Goal: Task Accomplishment & Management: Manage account settings

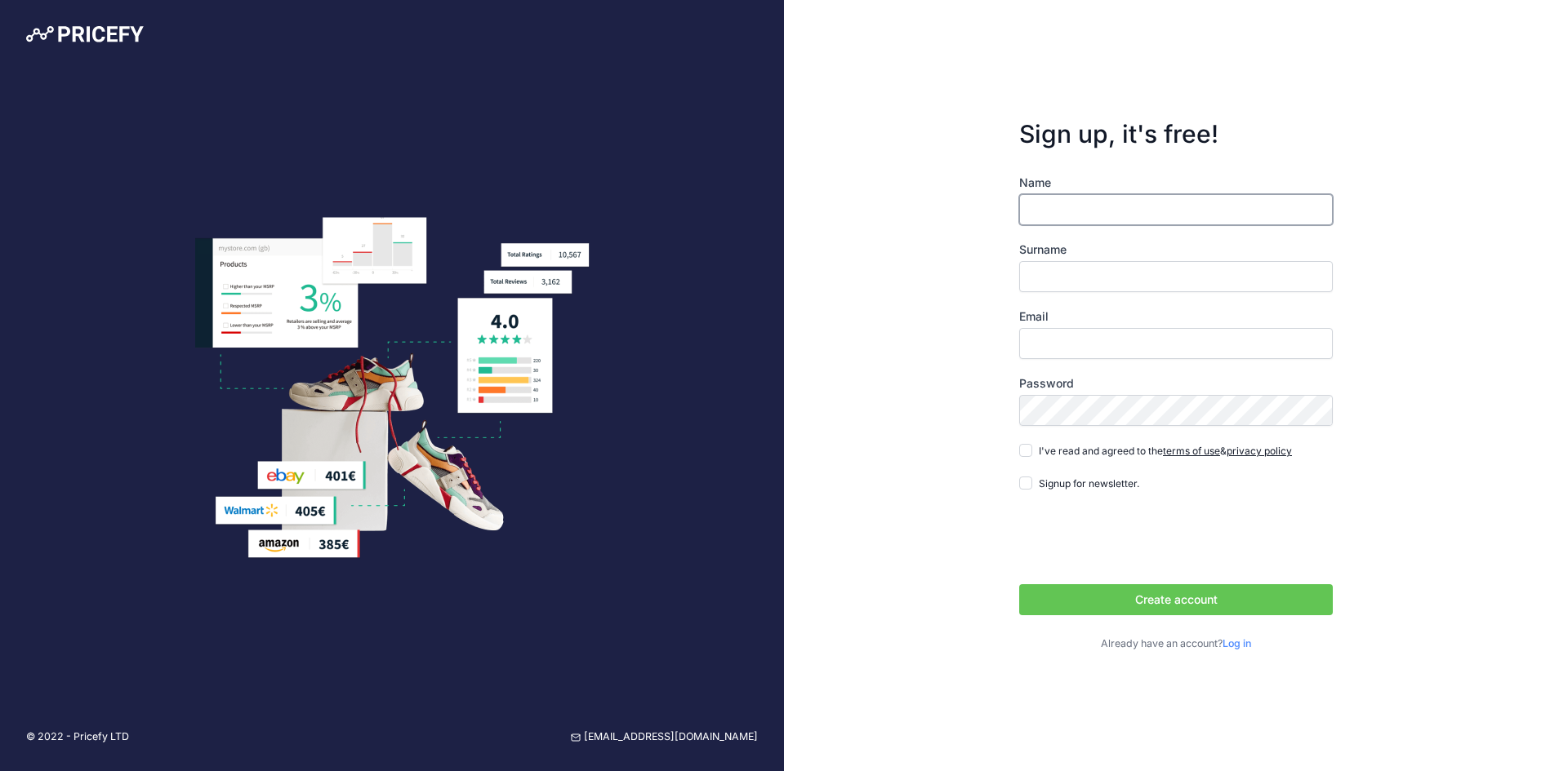
click at [1122, 212] on input "Name" at bounding box center [1176, 210] width 313 height 31
type input "Garrick"
type input "Dartnell"
click at [1099, 335] on input "Email" at bounding box center [1176, 344] width 313 height 31
type input "[PERSON_NAME][EMAIL_ADDRESS][DOMAIN_NAME]"
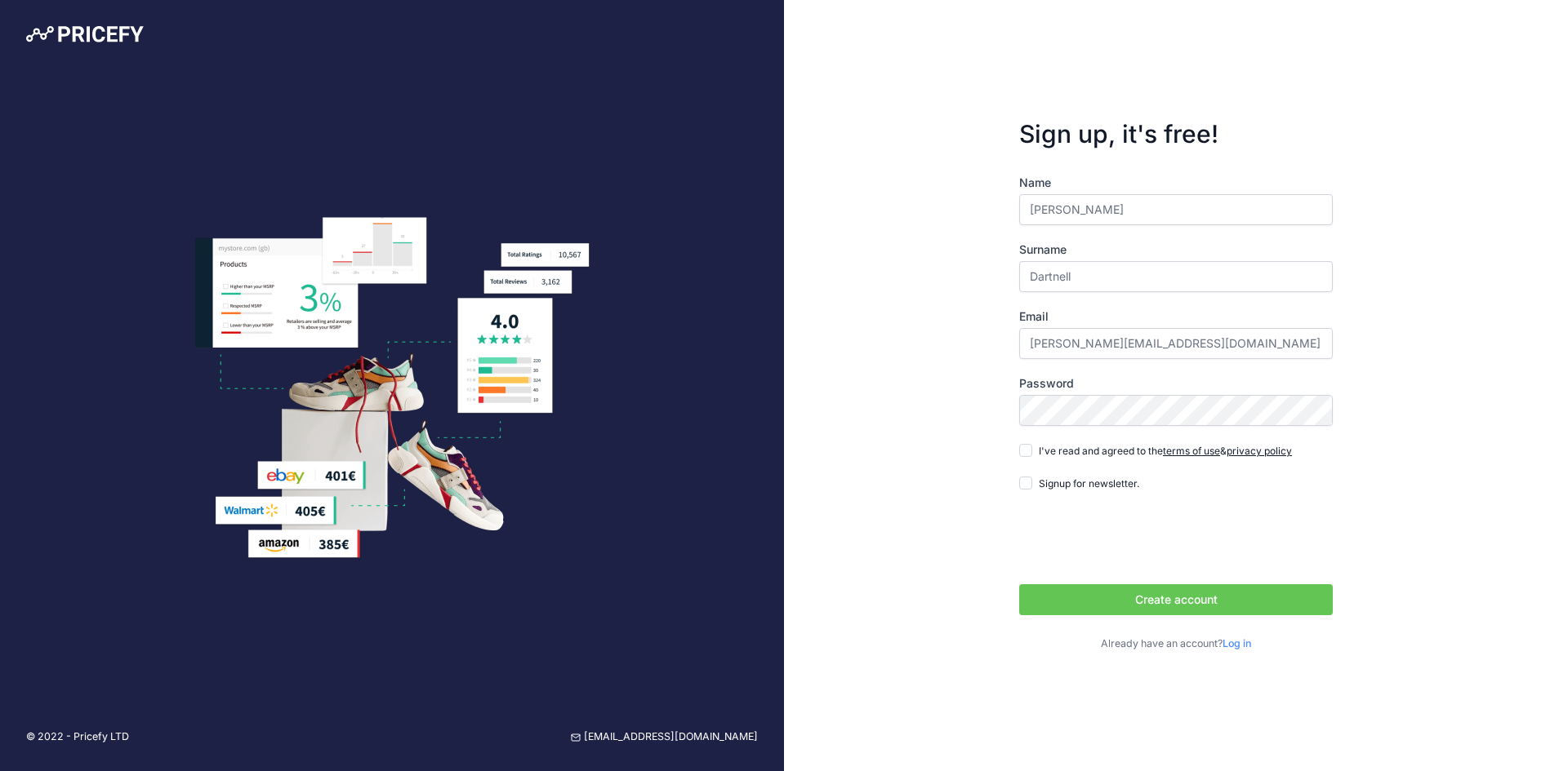
click at [1058, 455] on span "I've read and agreed to the terms of use & privacy policy" at bounding box center [1165, 451] width 253 height 13
click at [1032, 455] on input "I've read and agreed to the terms of use & privacy policy" at bounding box center [1025, 450] width 13 height 13
checkbox input "true"
click at [1144, 595] on button "Create account" at bounding box center [1176, 600] width 313 height 31
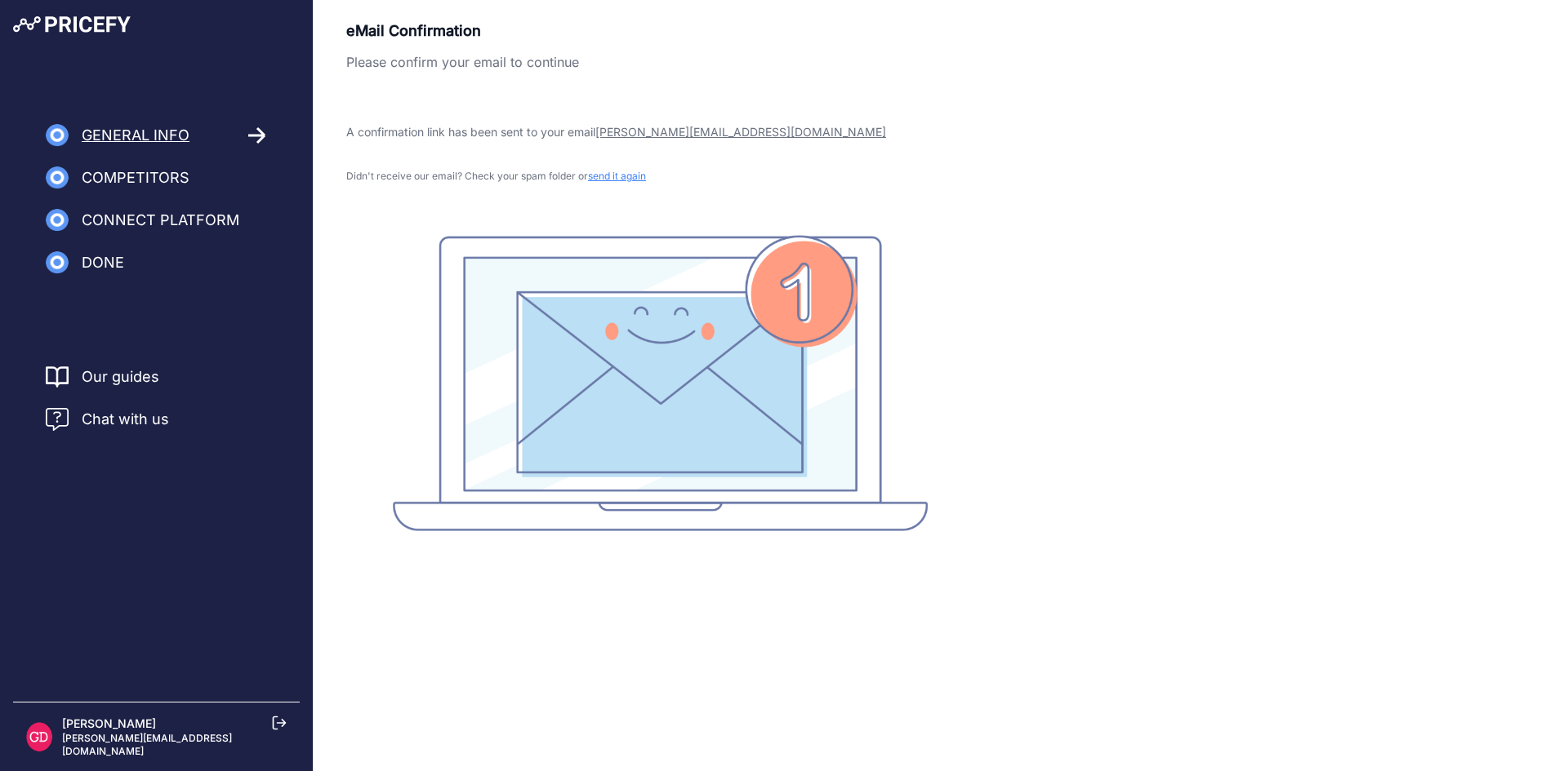
click at [1120, 425] on div "eMail Confirmation Please confirm your email to continue A confirmation link ha…" at bounding box center [941, 275] width 1189 height 511
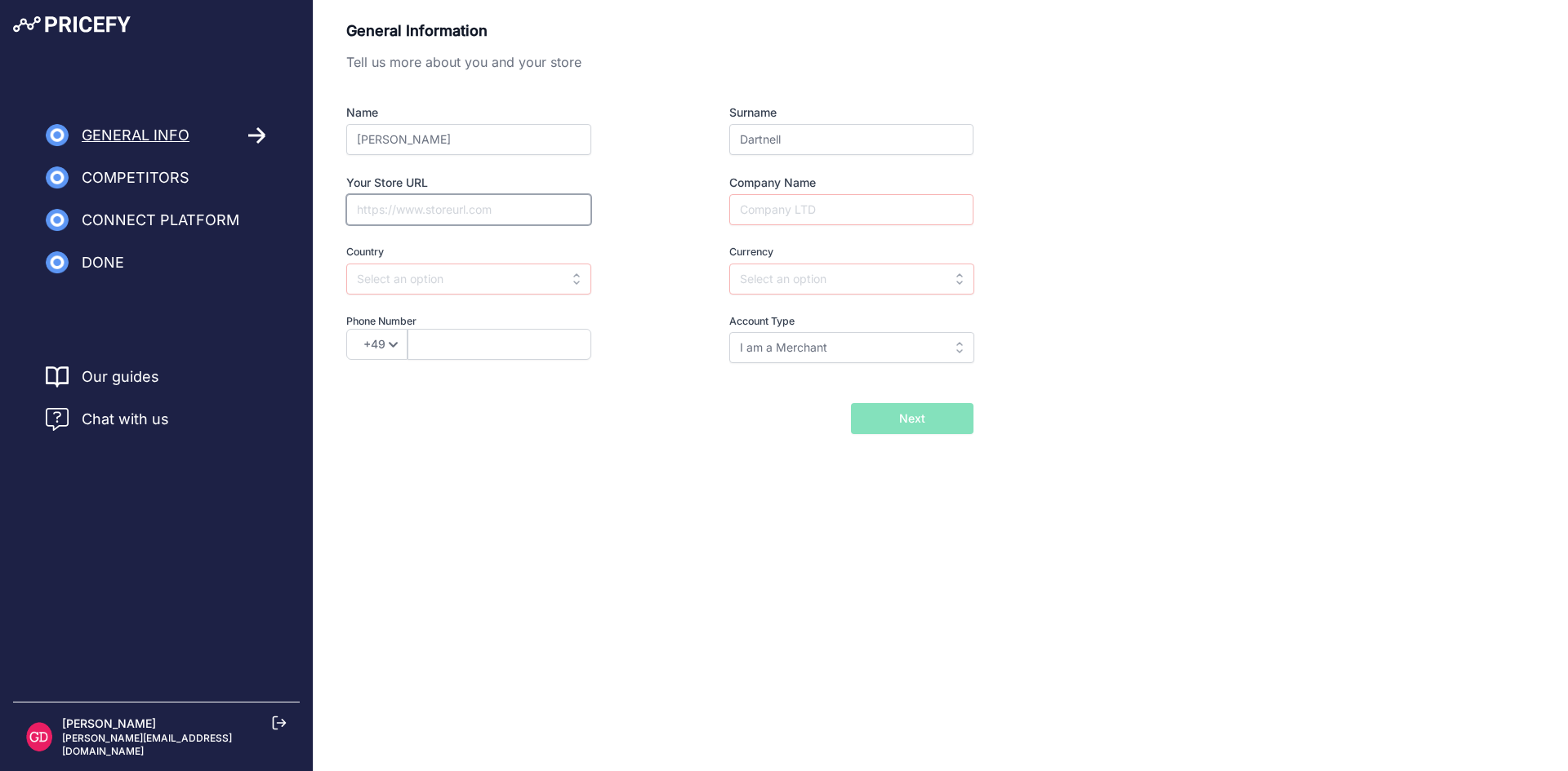
click at [451, 222] on input "Your Store URL" at bounding box center [469, 210] width 245 height 31
type input "h"
type input "https://signtradesupplies.co.uk"
click at [868, 207] on input "Company Name" at bounding box center [851, 210] width 244 height 31
type input "Sign Trade Supplies Ltd"
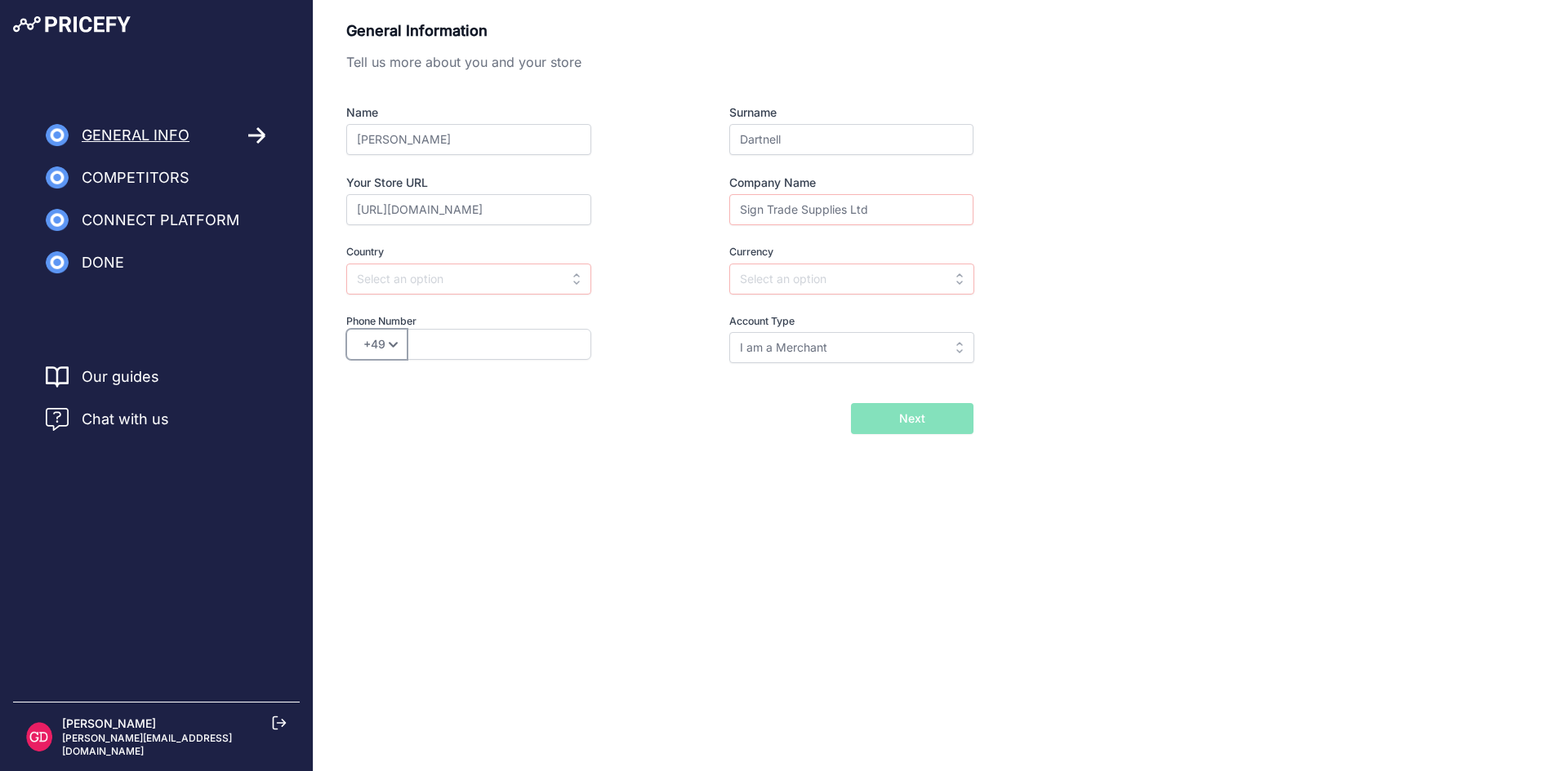
select select "44"
type input "1622689410"
click at [444, 279] on input "text" at bounding box center [469, 279] width 245 height 31
click at [468, 345] on div "United Kingdom" at bounding box center [448, 345] width 204 height 29
type input "United Kingdom"
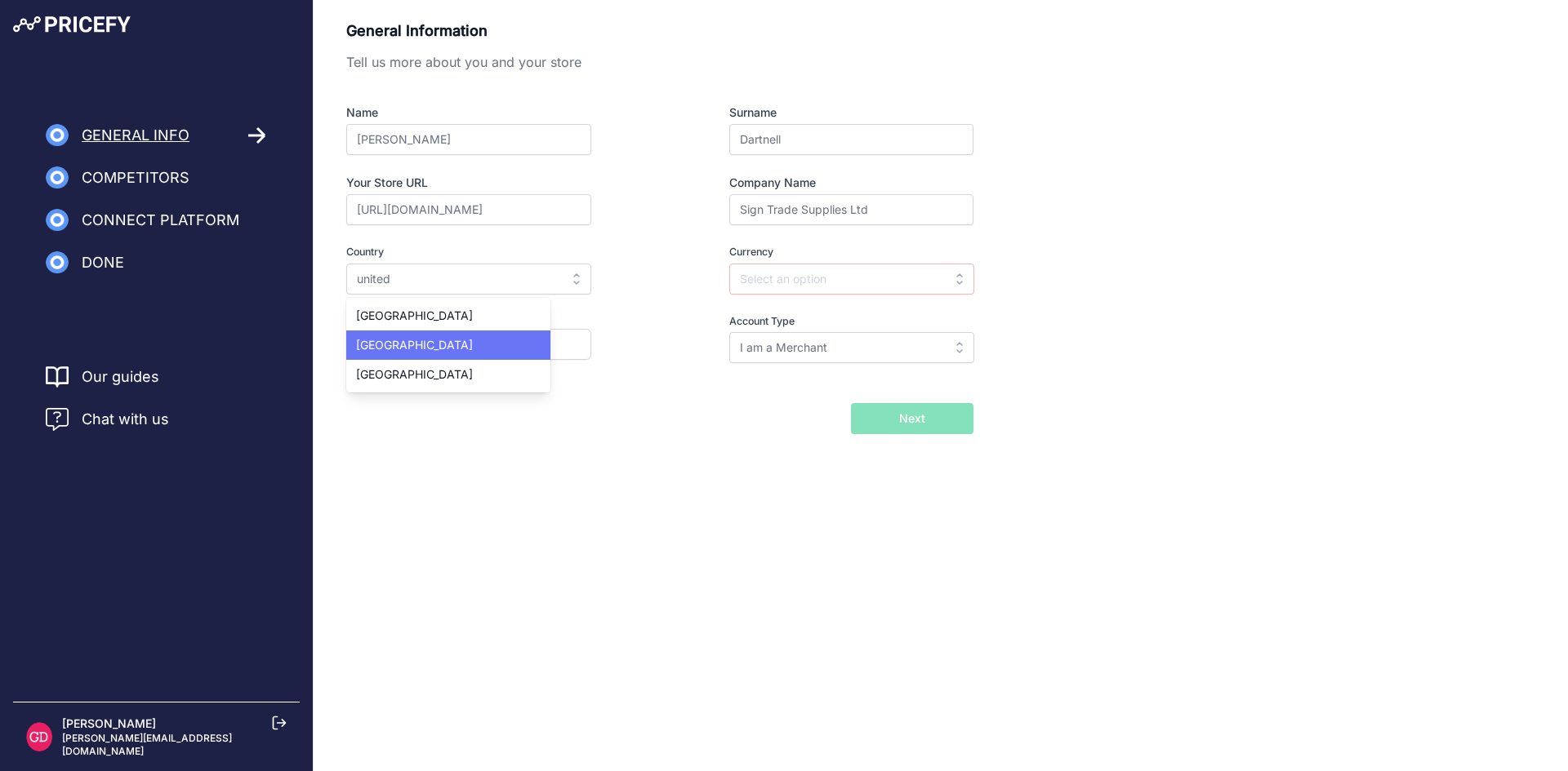
type input "GBP"
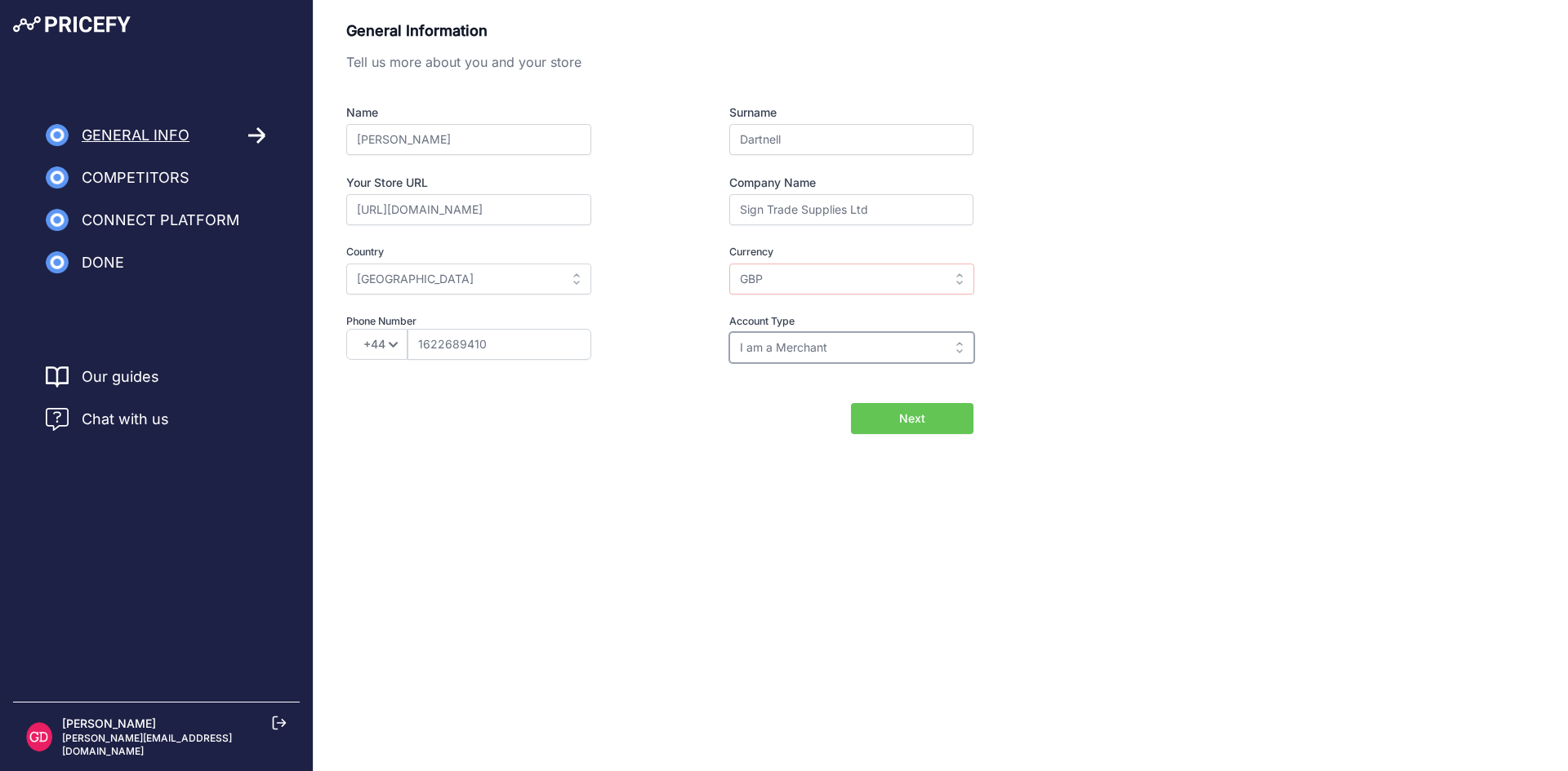
click at [796, 350] on input "I am a Merchant" at bounding box center [851, 347] width 245 height 31
click at [796, 350] on input "text" at bounding box center [851, 347] width 245 height 31
type input "I am a Merchant"
click at [1076, 334] on div "General Information Tell us more about you and your store Name Garrick Surname …" at bounding box center [941, 226] width 1189 height 415
click at [894, 423] on button "Next" at bounding box center [911, 419] width 122 height 31
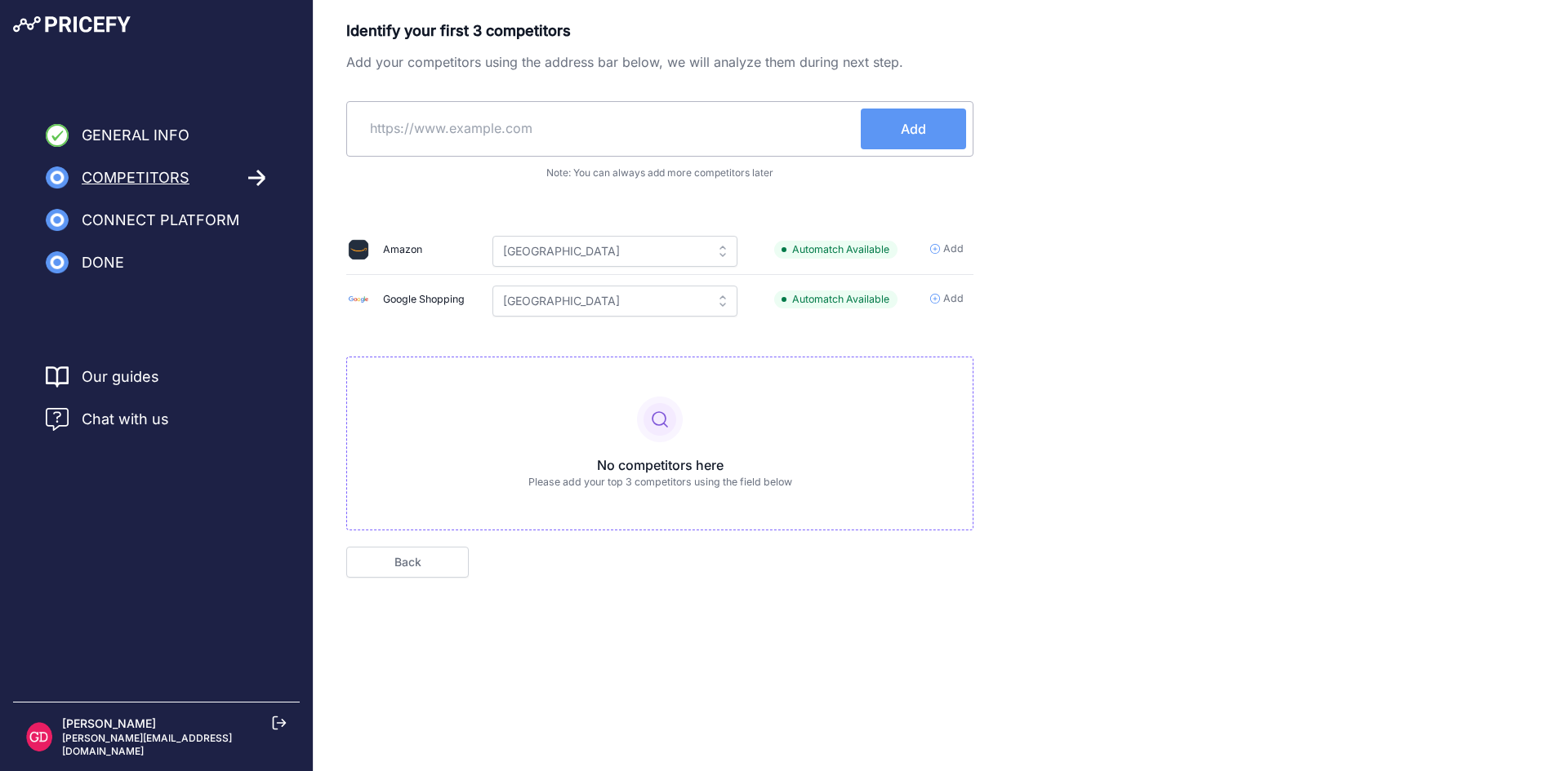
click at [486, 129] on input "text" at bounding box center [606, 128] width 507 height 39
click at [505, 138] on input "text" at bounding box center [606, 128] width 507 height 39
paste input "https://www.ashbytrade.net/"
type input "https://www.ashbytrade.net/"
click at [893, 136] on button "Add" at bounding box center [913, 129] width 105 height 41
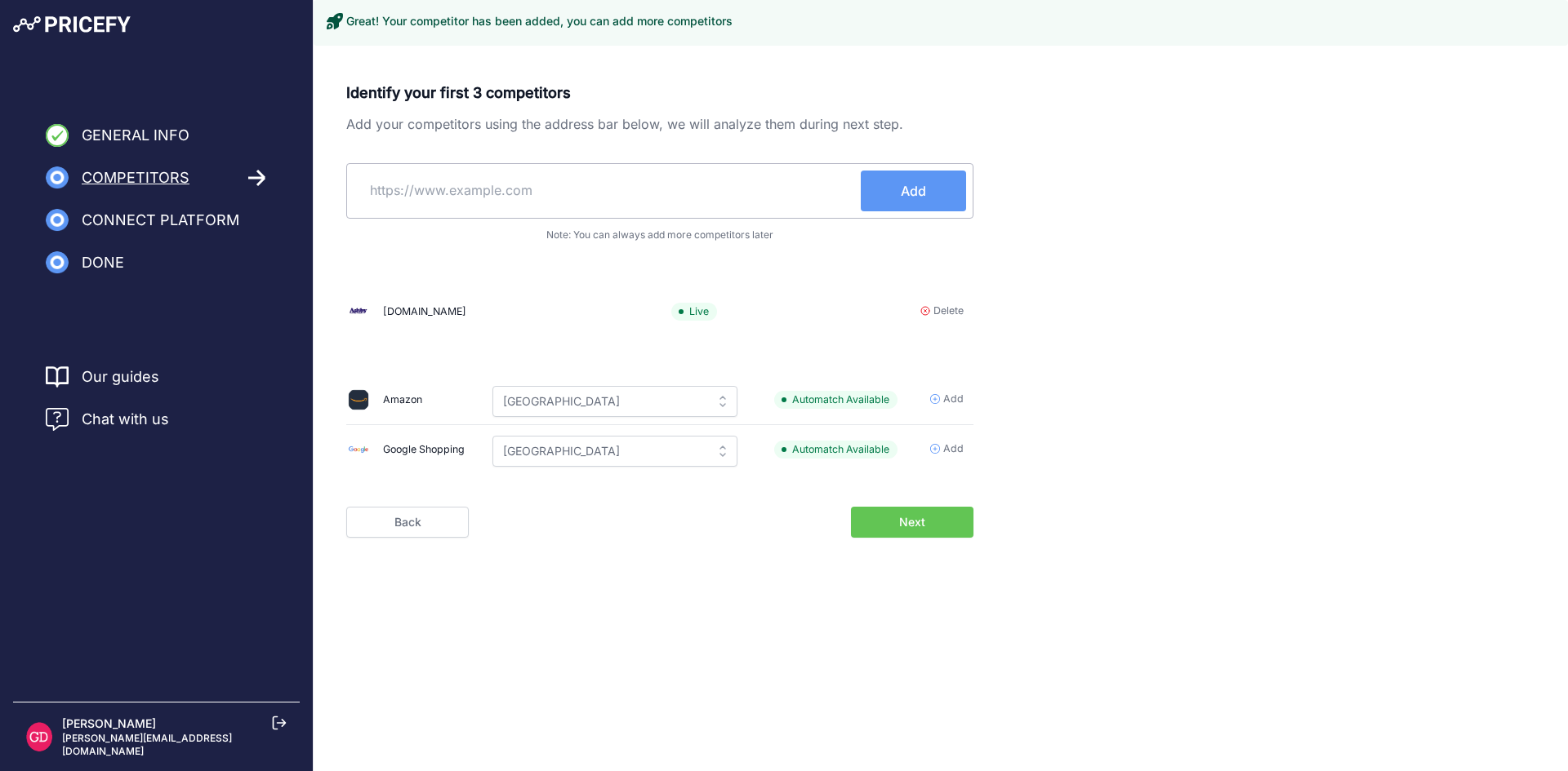
click at [566, 192] on input "text" at bounding box center [606, 190] width 507 height 39
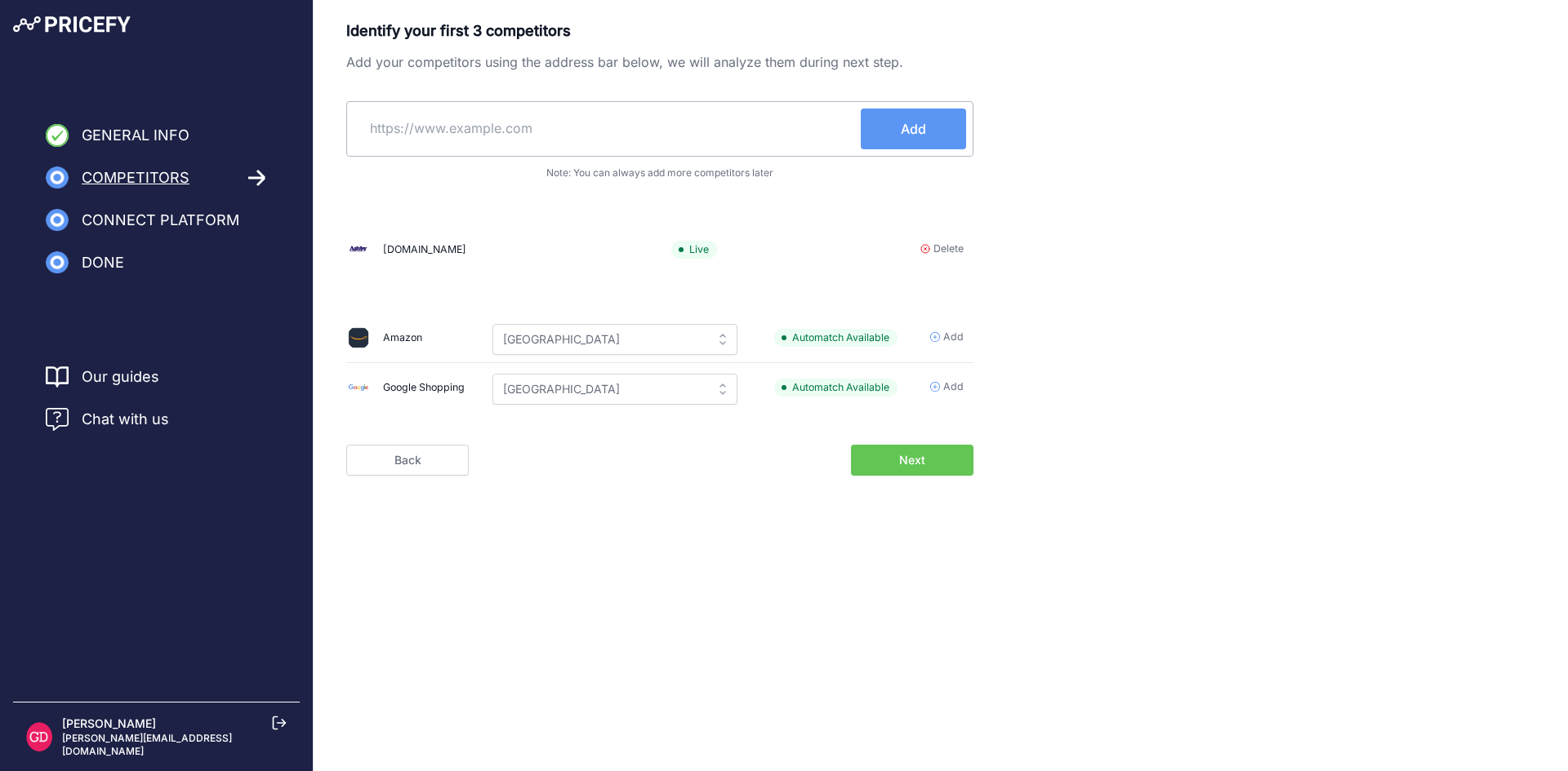
click at [543, 129] on input "text" at bounding box center [606, 128] width 507 height 39
paste input "https://signgeer.com/"
type input "https://signgeer.com/"
click at [906, 129] on span "Add" at bounding box center [913, 129] width 25 height 20
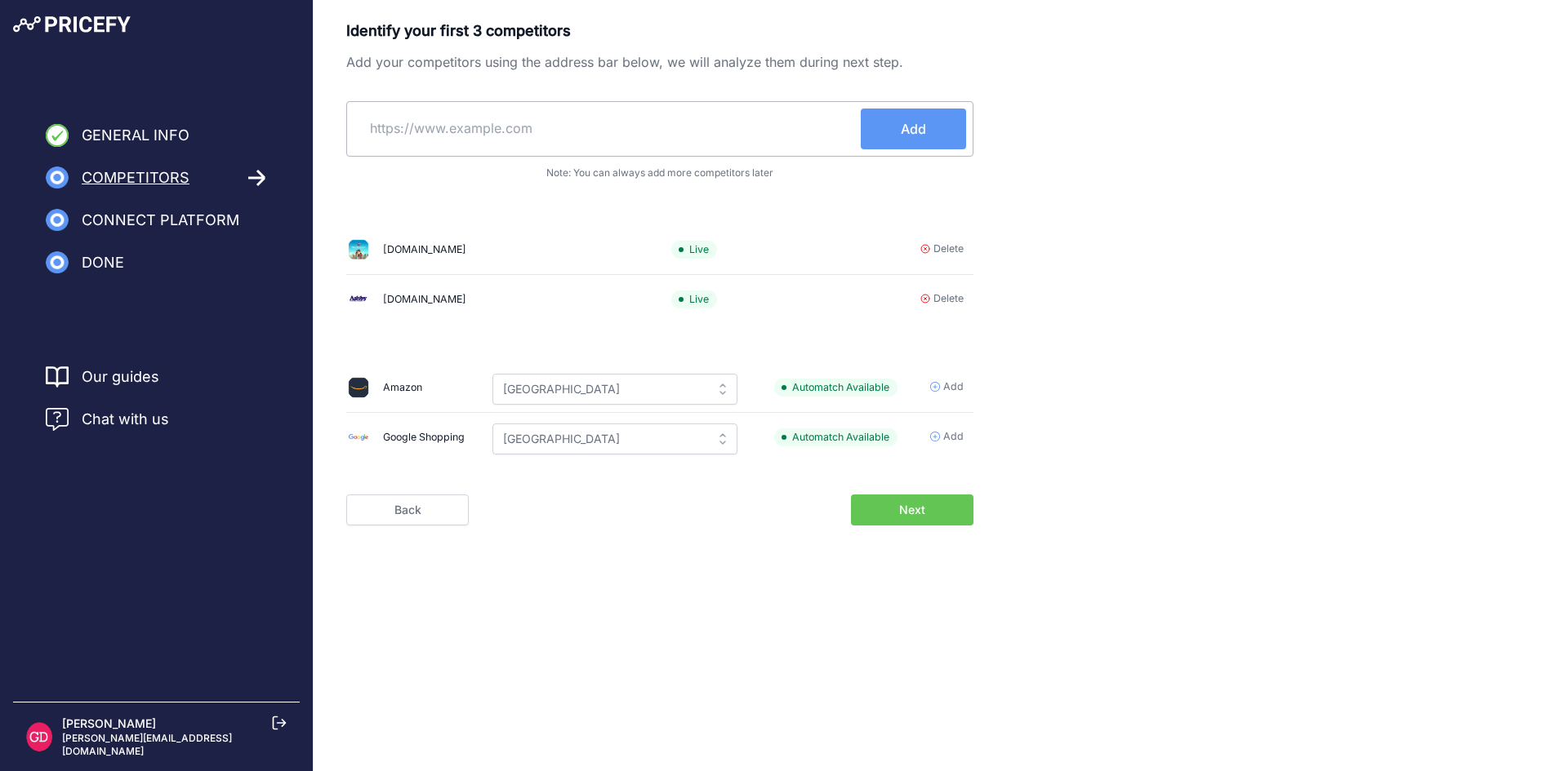
click at [576, 137] on input "text" at bounding box center [606, 128] width 507 height 39
paste input "https://tradesignz.com/"
type input "https://tradesignz.com/"
click at [908, 123] on span "Add" at bounding box center [913, 129] width 25 height 20
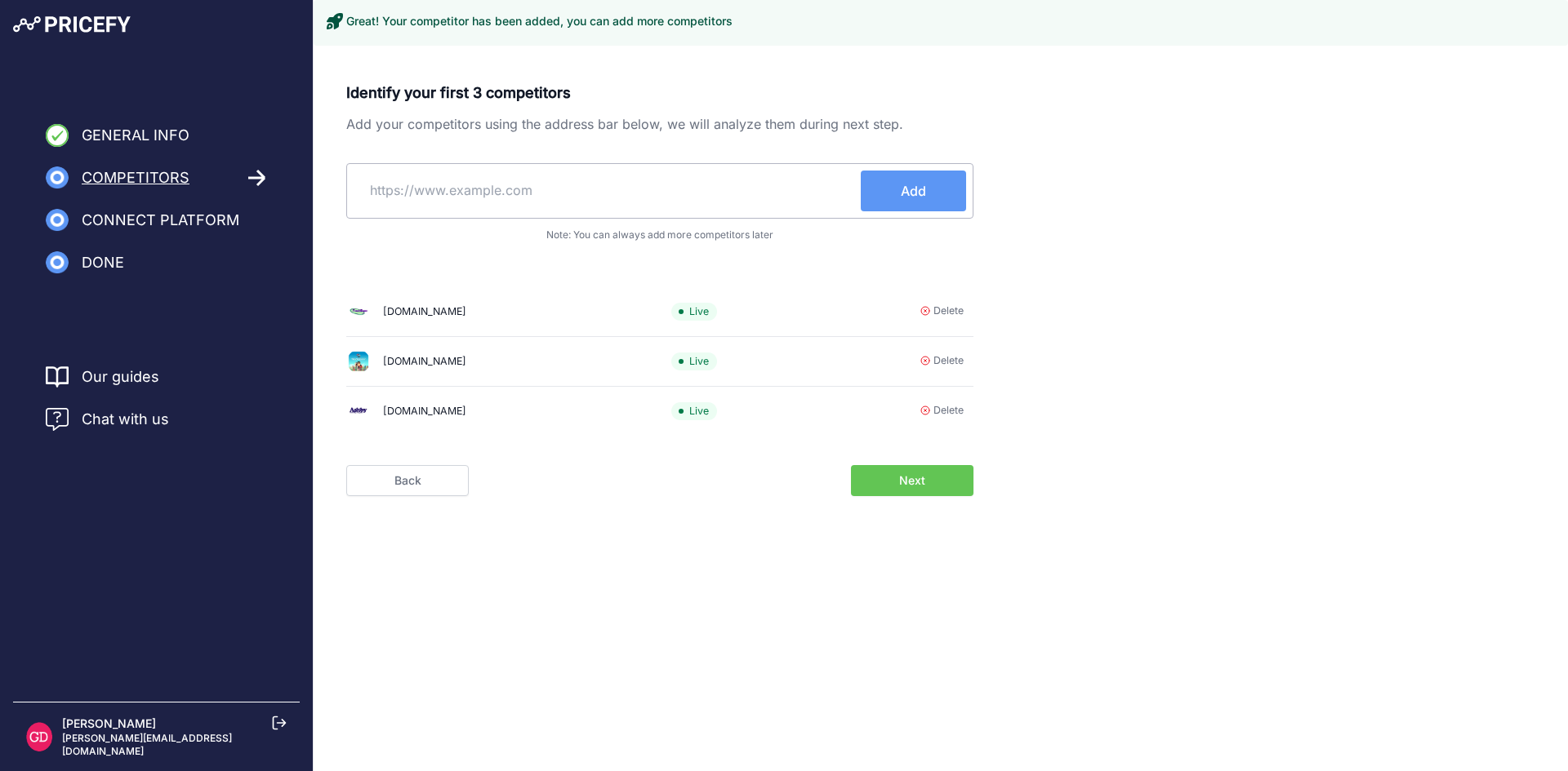
click at [923, 489] on span "Next" at bounding box center [912, 480] width 26 height 17
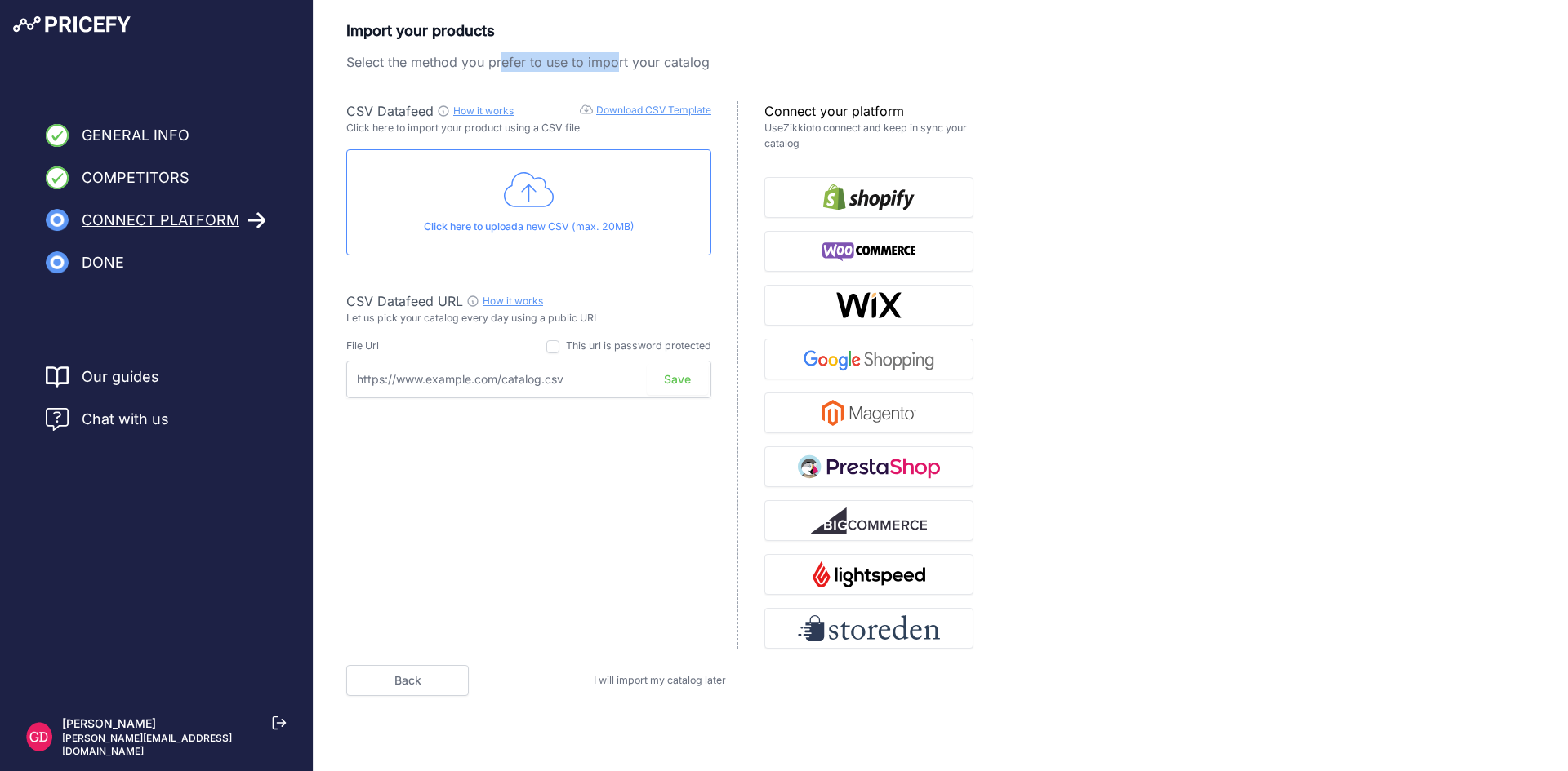
drag, startPoint x: 411, startPoint y: 59, endPoint x: 536, endPoint y: 66, distance: 125.2
click at [536, 66] on p "Select the method you prefer to use to import your catalog" at bounding box center [660, 62] width 627 height 20
drag, startPoint x: 541, startPoint y: 60, endPoint x: 635, endPoint y: 51, distance: 94.4
click at [635, 51] on div "Import your products Select the method you prefer to use to import your catalog" at bounding box center [660, 46] width 627 height 53
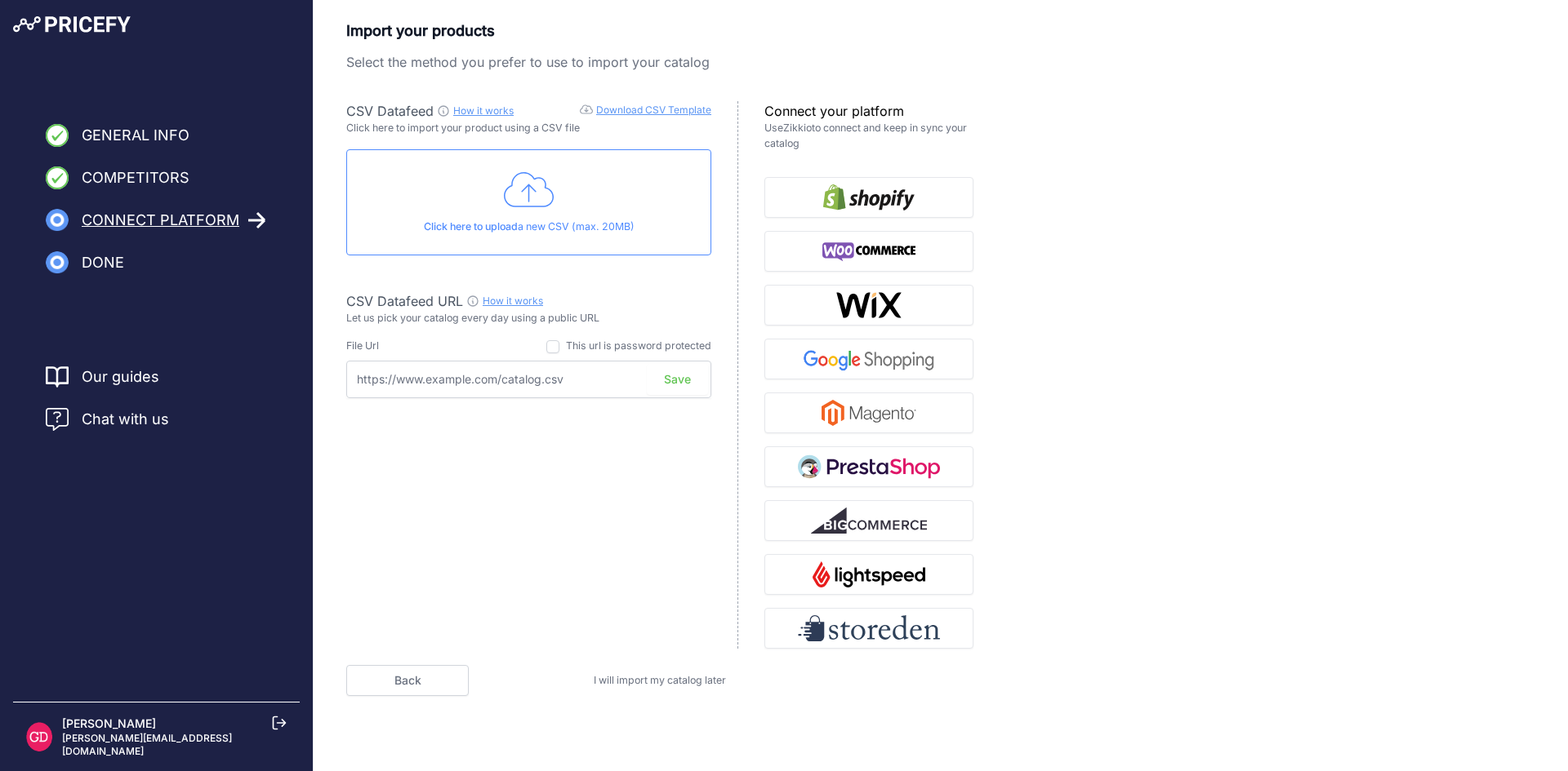
click at [635, 51] on div "Import your products Select the method you prefer to use to import your catalog" at bounding box center [660, 46] width 627 height 53
click at [469, 302] on icon at bounding box center [472, 301] width 13 height 13
click at [495, 302] on link "How it works" at bounding box center [513, 301] width 61 height 13
click at [820, 197] on button "button" at bounding box center [869, 197] width 209 height 41
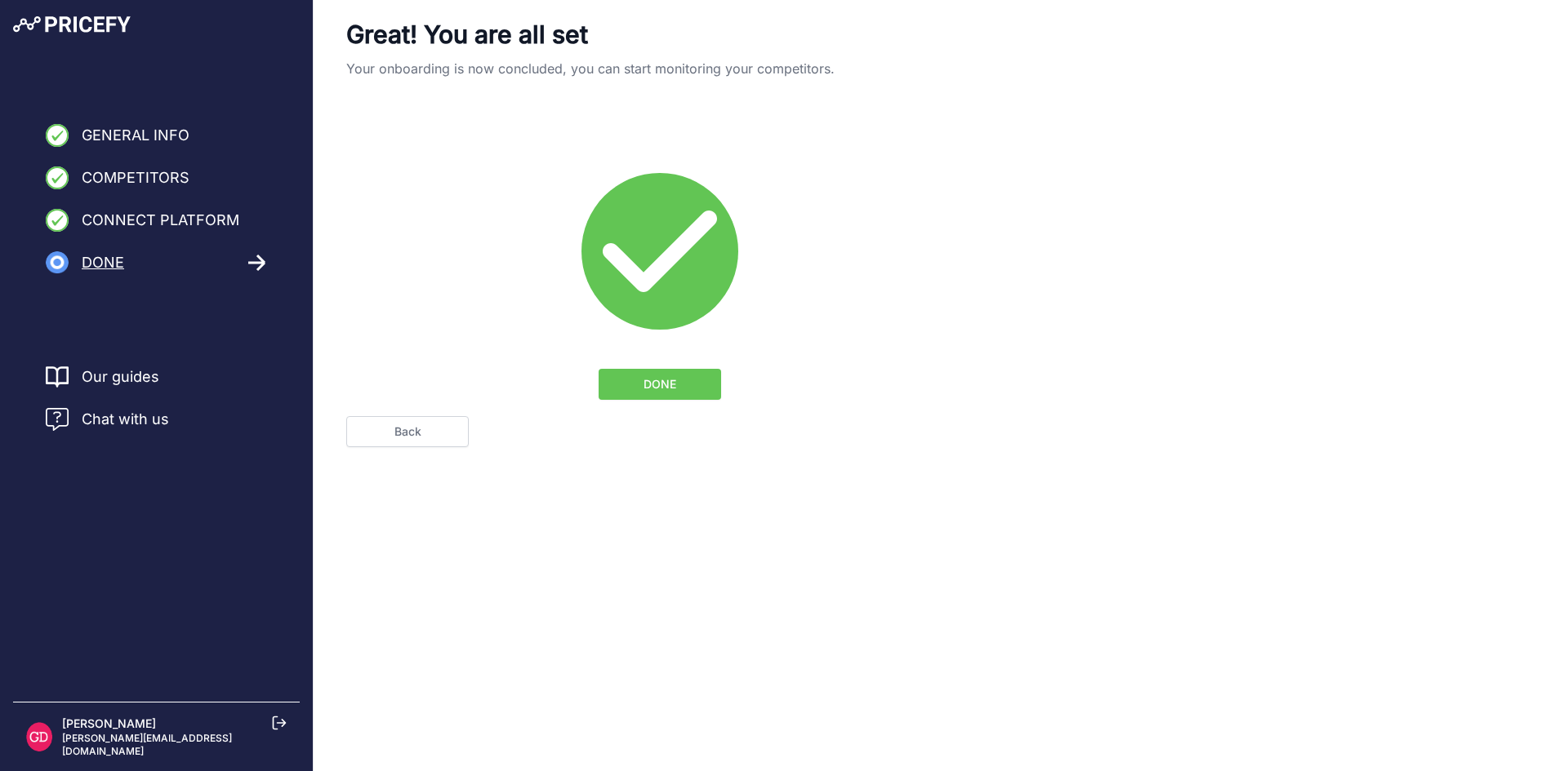
click at [681, 377] on button "DONE" at bounding box center [659, 385] width 122 height 31
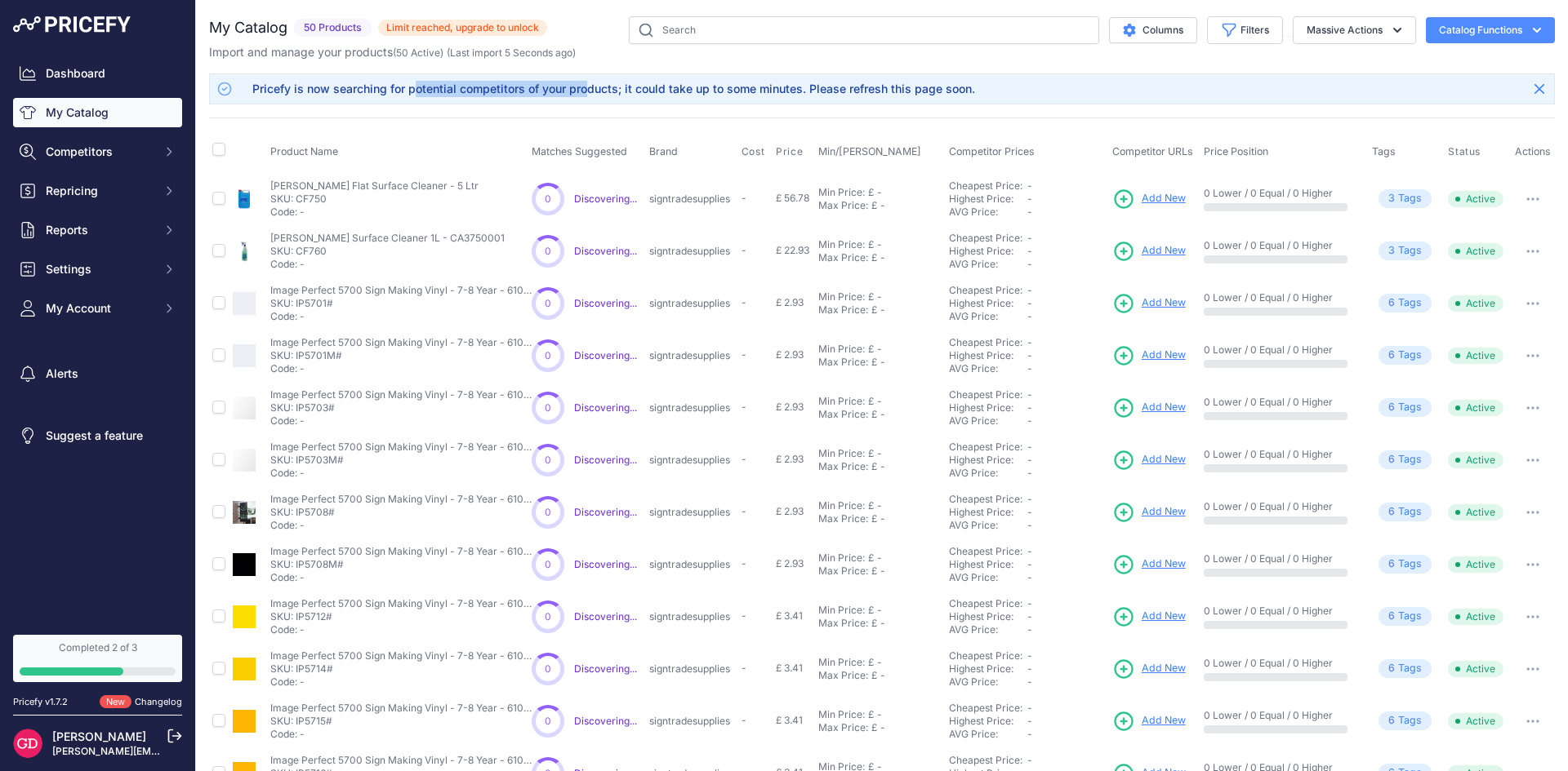
drag, startPoint x: 346, startPoint y: 92, endPoint x: 529, endPoint y: 83, distance: 183.2
click at [529, 83] on div "Pricefy is now searching for potential competitors of your products; it could t…" at bounding box center [613, 89] width 722 height 17
click at [566, 82] on div "Pricefy is now searching for potential competitors of your products; it could t…" at bounding box center [613, 89] width 722 height 17
drag, startPoint x: 412, startPoint y: 28, endPoint x: 560, endPoint y: 28, distance: 148.0
click at [558, 27] on div "My Catalog 50 Products Limit reached, upgrade to unlock ​" at bounding box center [882, 30] width 1345 height 27
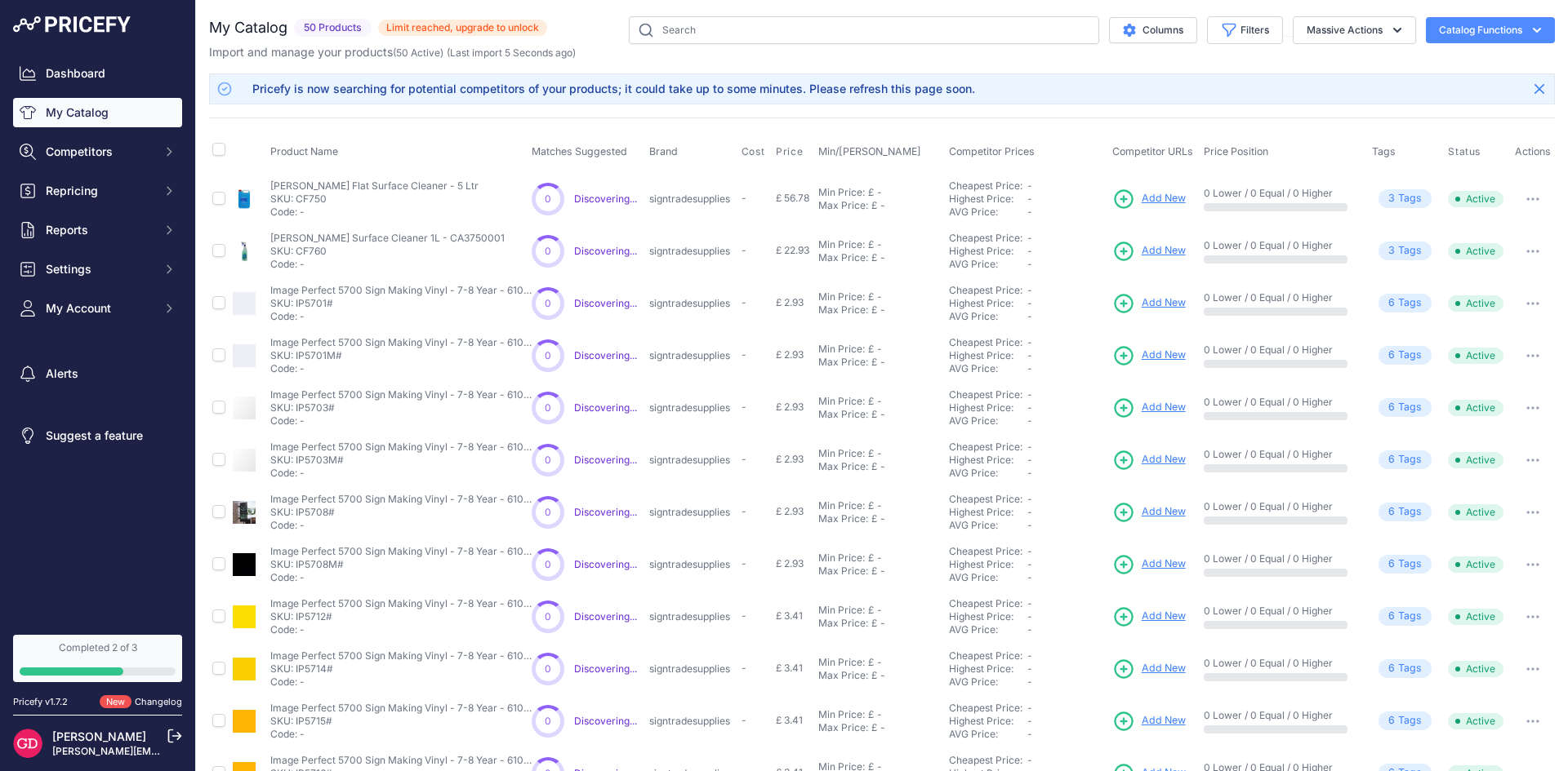
click at [566, 32] on div "Columns Filters Status All Status Only Enabled Only Disabled" at bounding box center [1051, 30] width 1008 height 27
click at [1207, 28] on button "Filters" at bounding box center [1245, 30] width 76 height 27
click at [1223, 26] on icon "button" at bounding box center [1229, 30] width 13 height 13
drag, startPoint x: 349, startPoint y: 89, endPoint x: 608, endPoint y: 87, distance: 259.0
click at [598, 87] on div "Pricefy is now searching for potential competitors of your products; it could t…" at bounding box center [613, 89] width 722 height 17
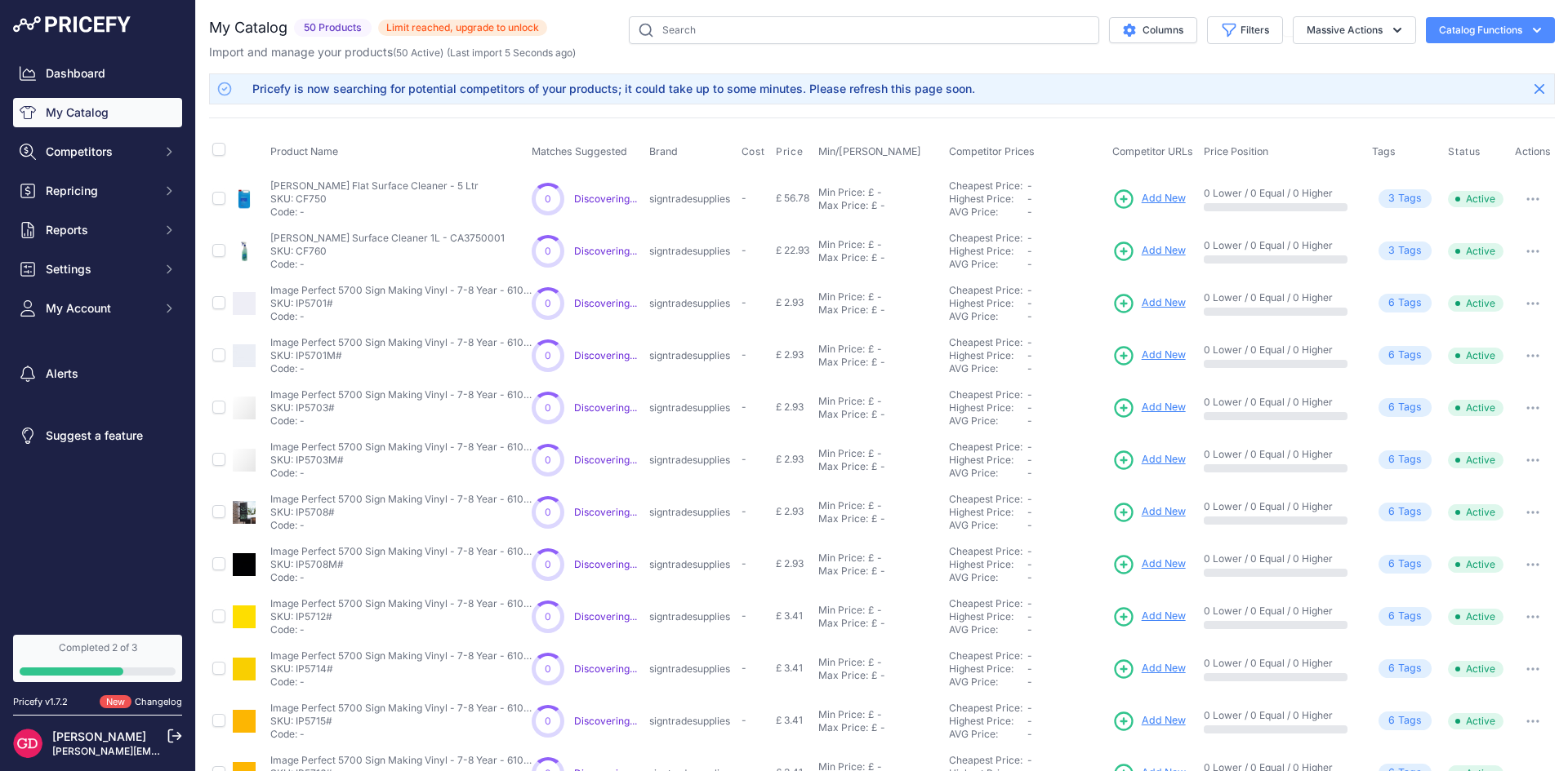
click at [612, 86] on div "Pricefy is now searching for potential competitors of your products; it could t…" at bounding box center [613, 89] width 722 height 17
click at [1507, 30] on button "Catalog Functions" at bounding box center [1490, 30] width 129 height 26
click at [486, 28] on span "Limit reached, upgrade to unlock" at bounding box center [462, 27] width 169 height 17
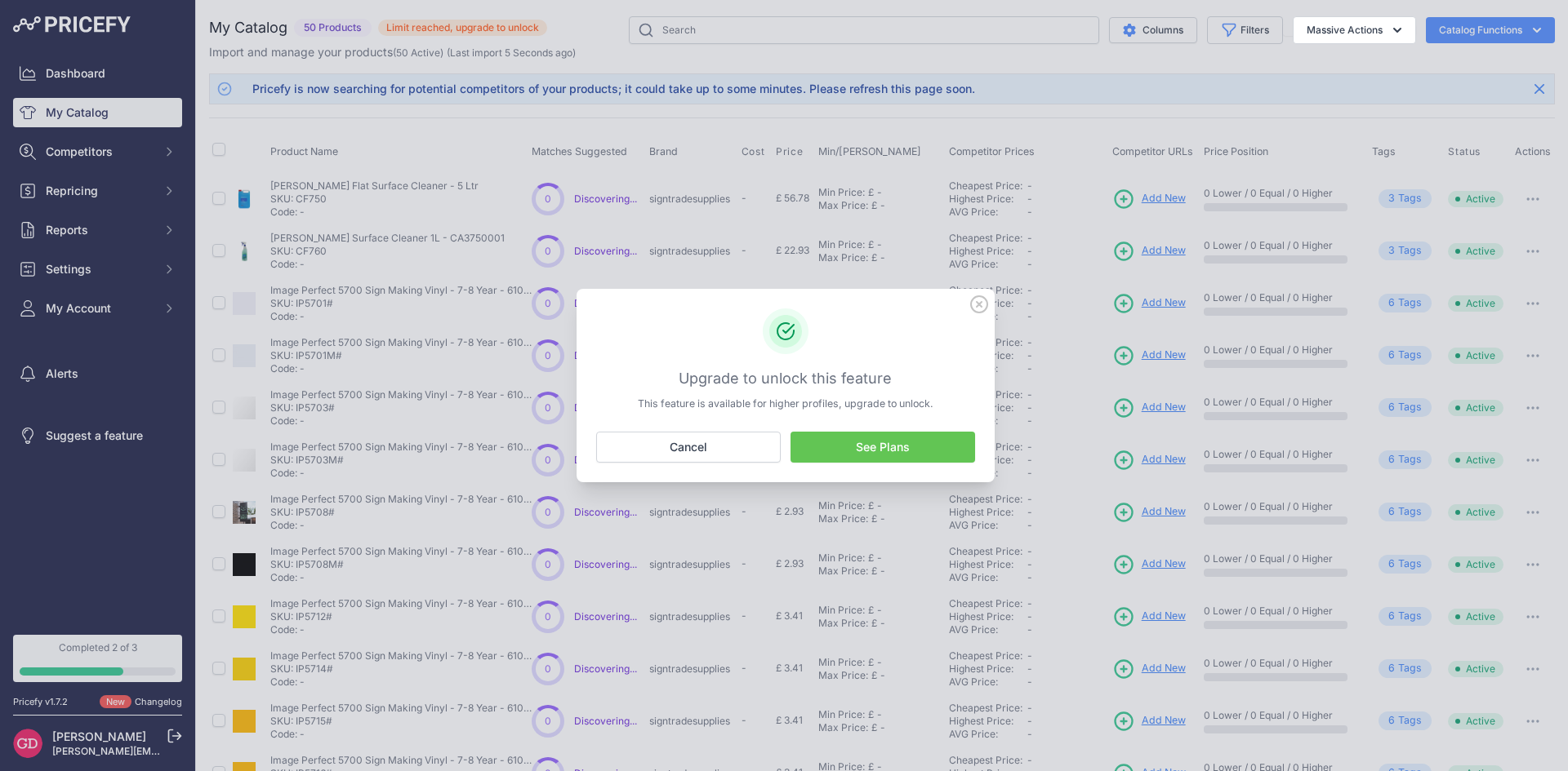
click at [910, 443] on link "See Plans" at bounding box center [882, 447] width 185 height 31
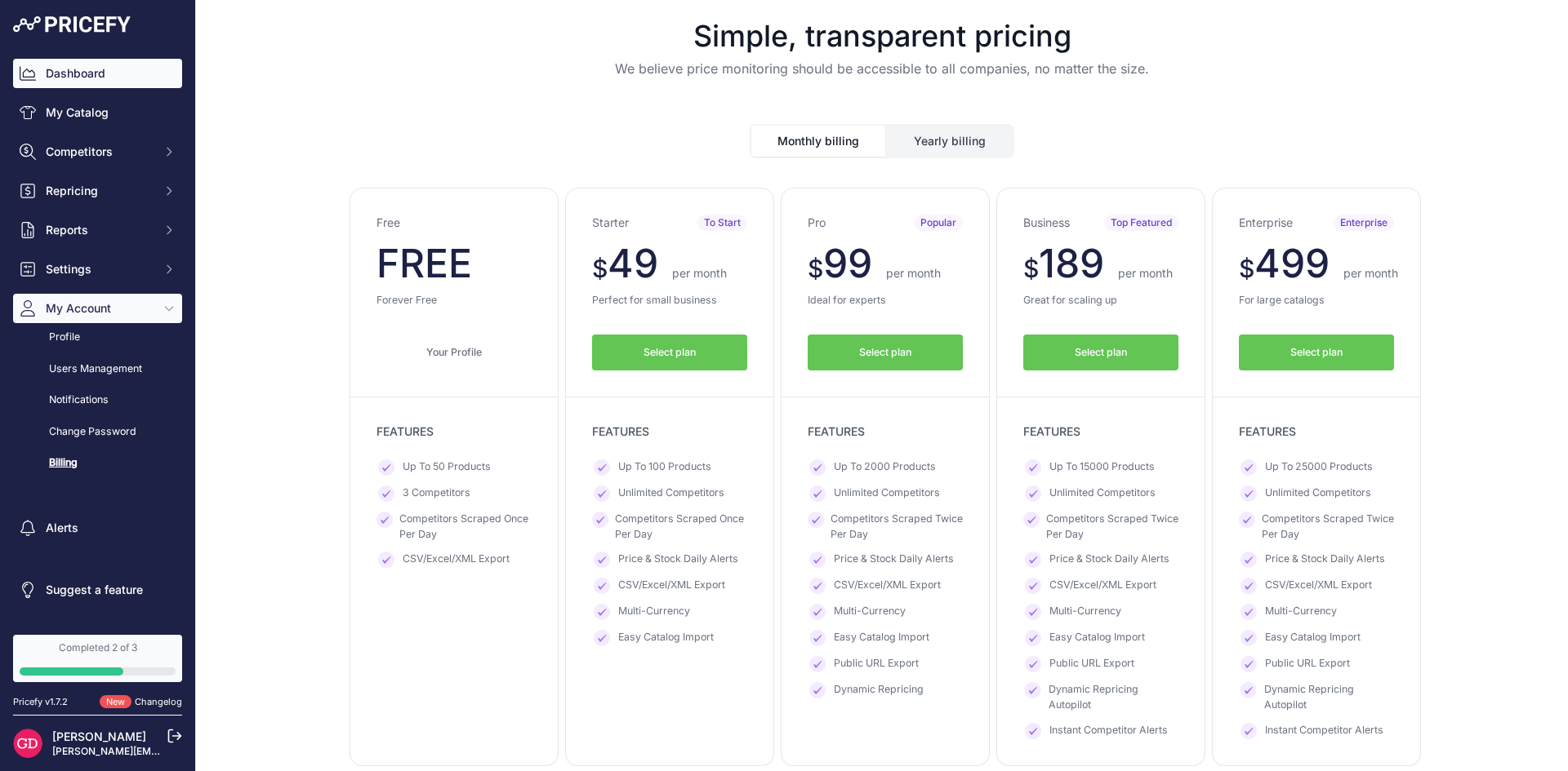
click at [53, 65] on link "Dashboard" at bounding box center [97, 73] width 169 height 29
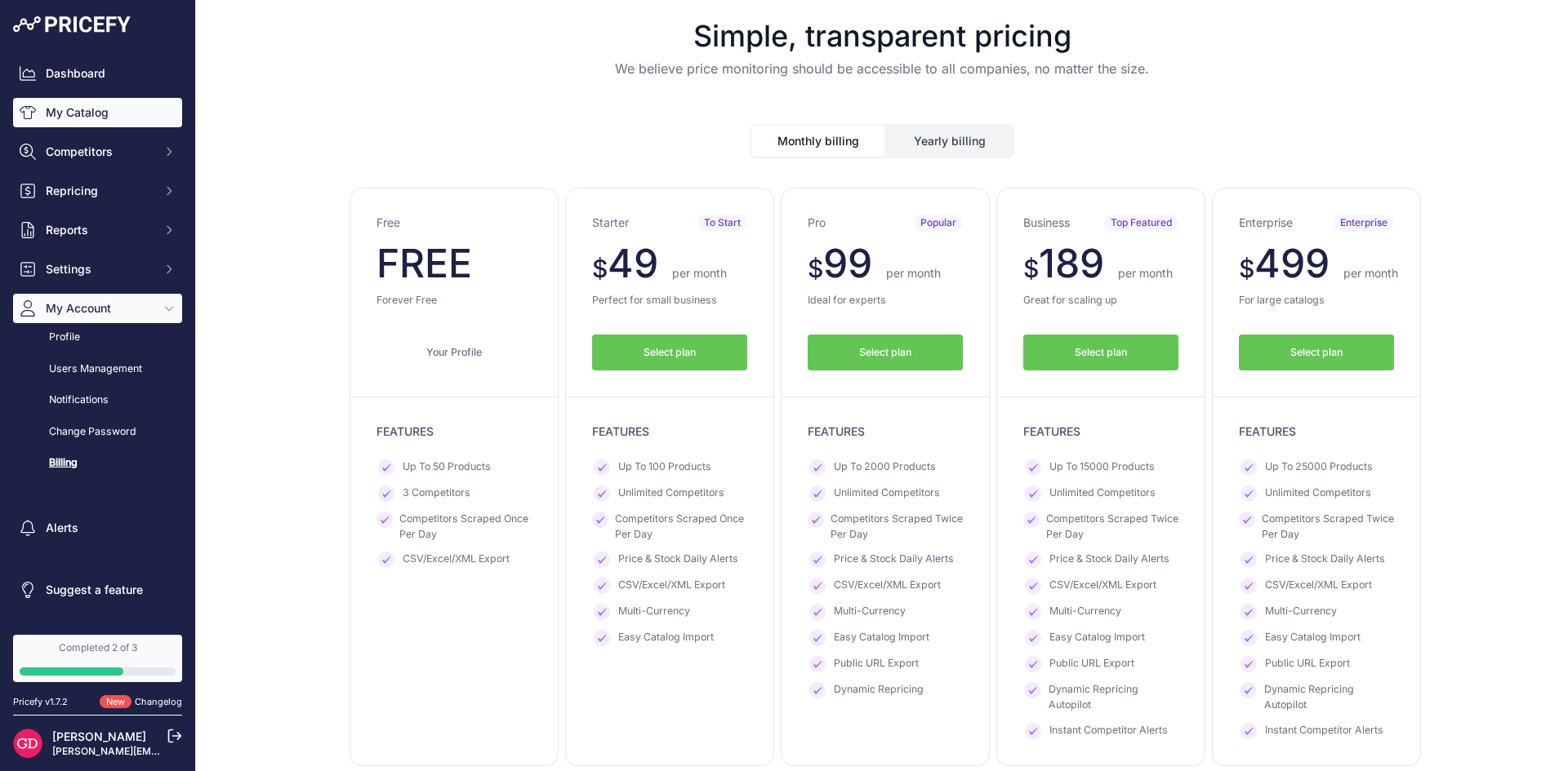
click at [84, 126] on link "My Catalog" at bounding box center [97, 112] width 169 height 29
click at [0, 111] on div "Dashboard My Catalog Competitors Competitors Monitored URLs MAP infringements R…" at bounding box center [98, 314] width 195 height 629
click at [96, 115] on link "My Catalog" at bounding box center [97, 112] width 169 height 29
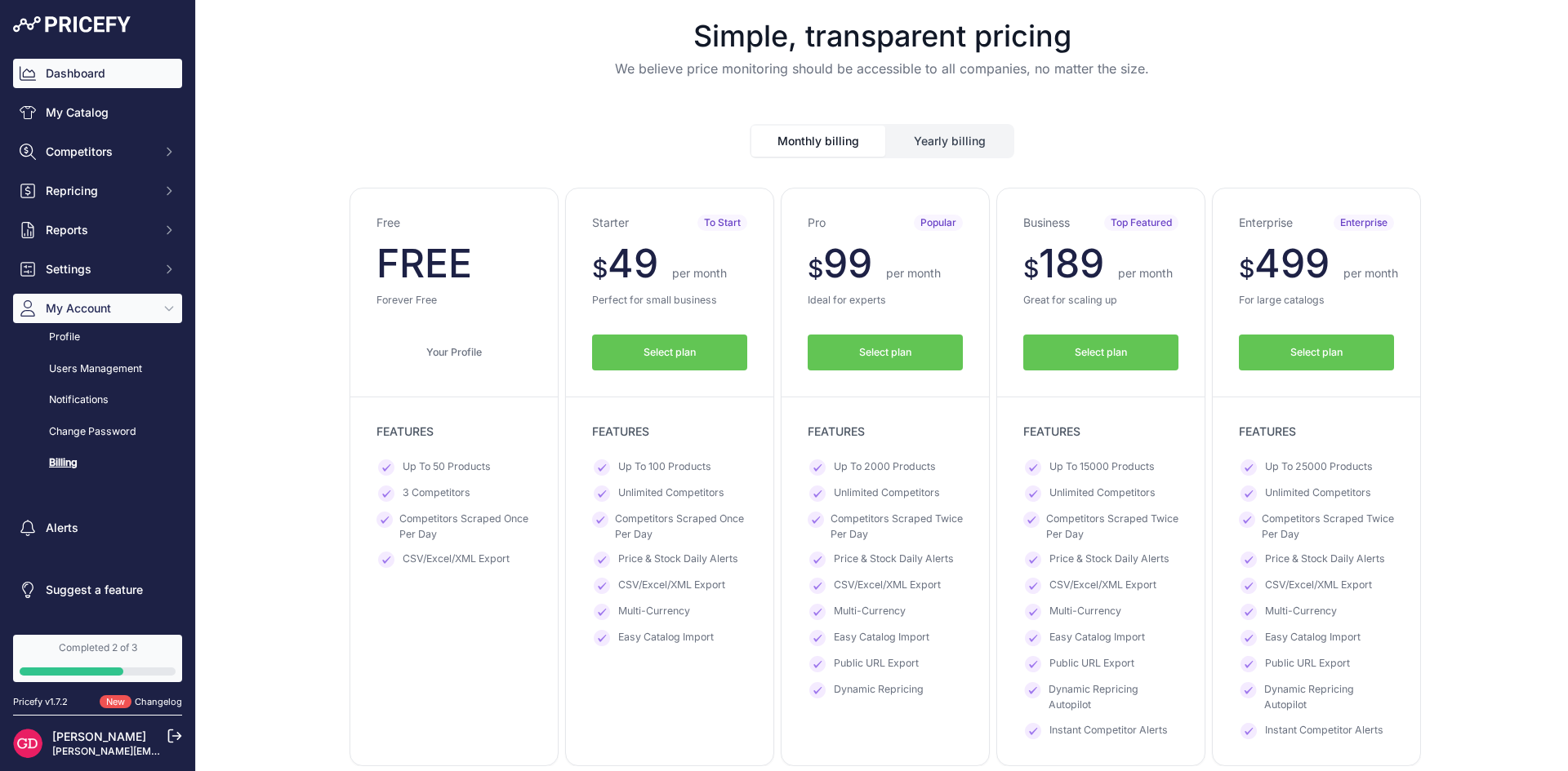
click at [88, 65] on link "Dashboard" at bounding box center [97, 73] width 169 height 29
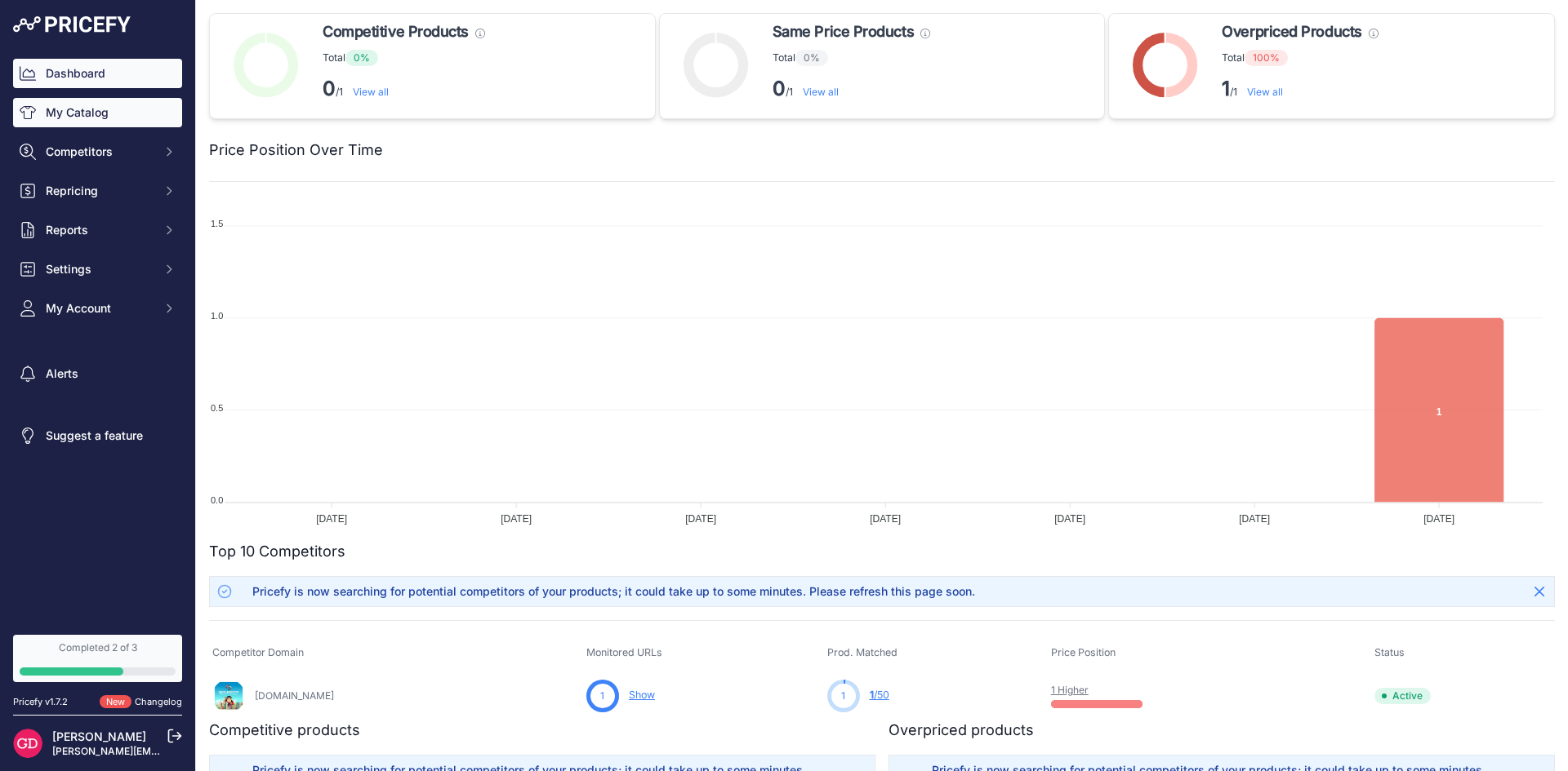
click at [83, 112] on link "My Catalog" at bounding box center [97, 112] width 169 height 29
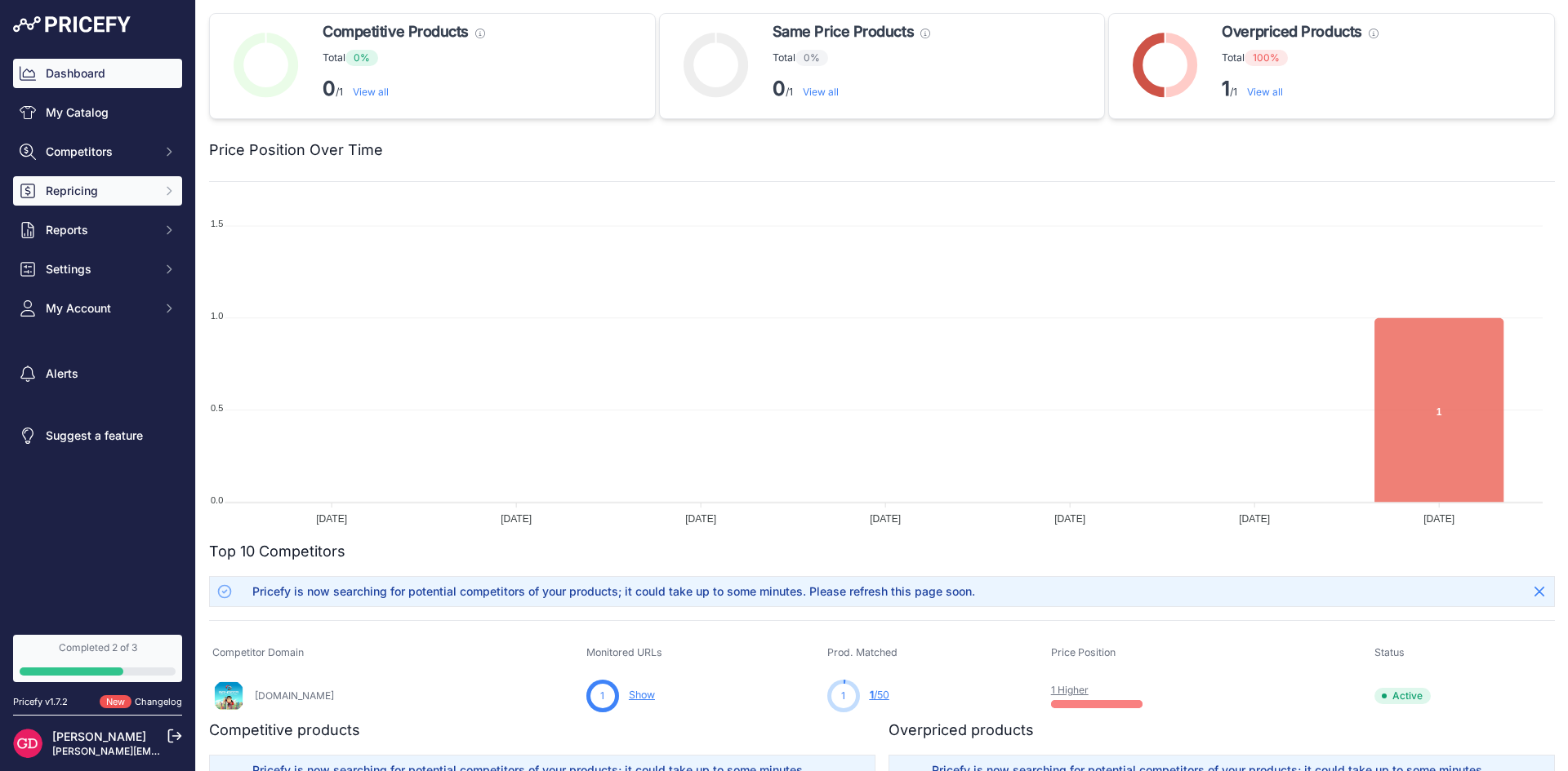
click at [101, 190] on span "Repricing" at bounding box center [100, 190] width 107 height 17
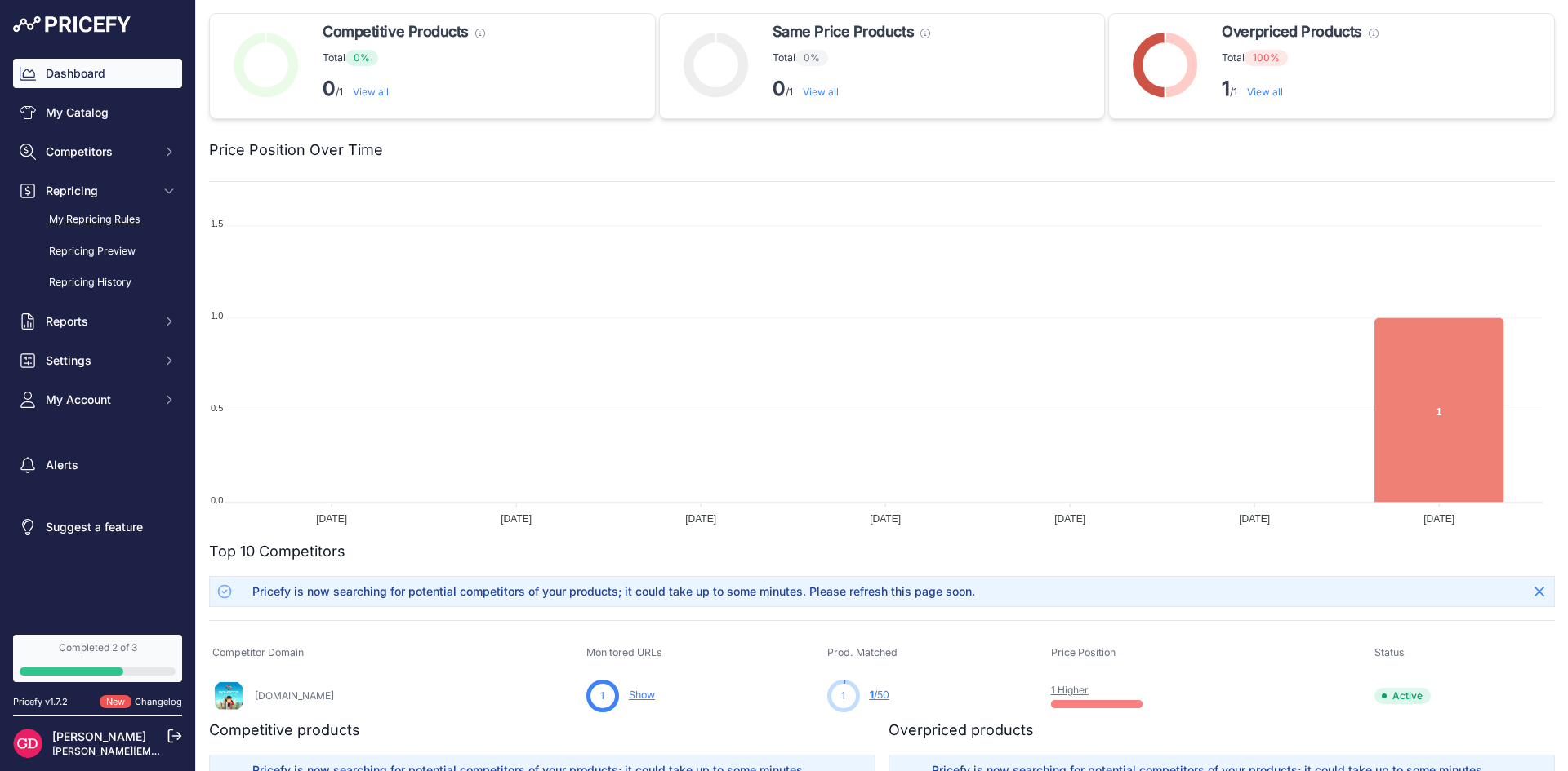
click at [109, 217] on link "My Repricing Rules" at bounding box center [97, 220] width 169 height 28
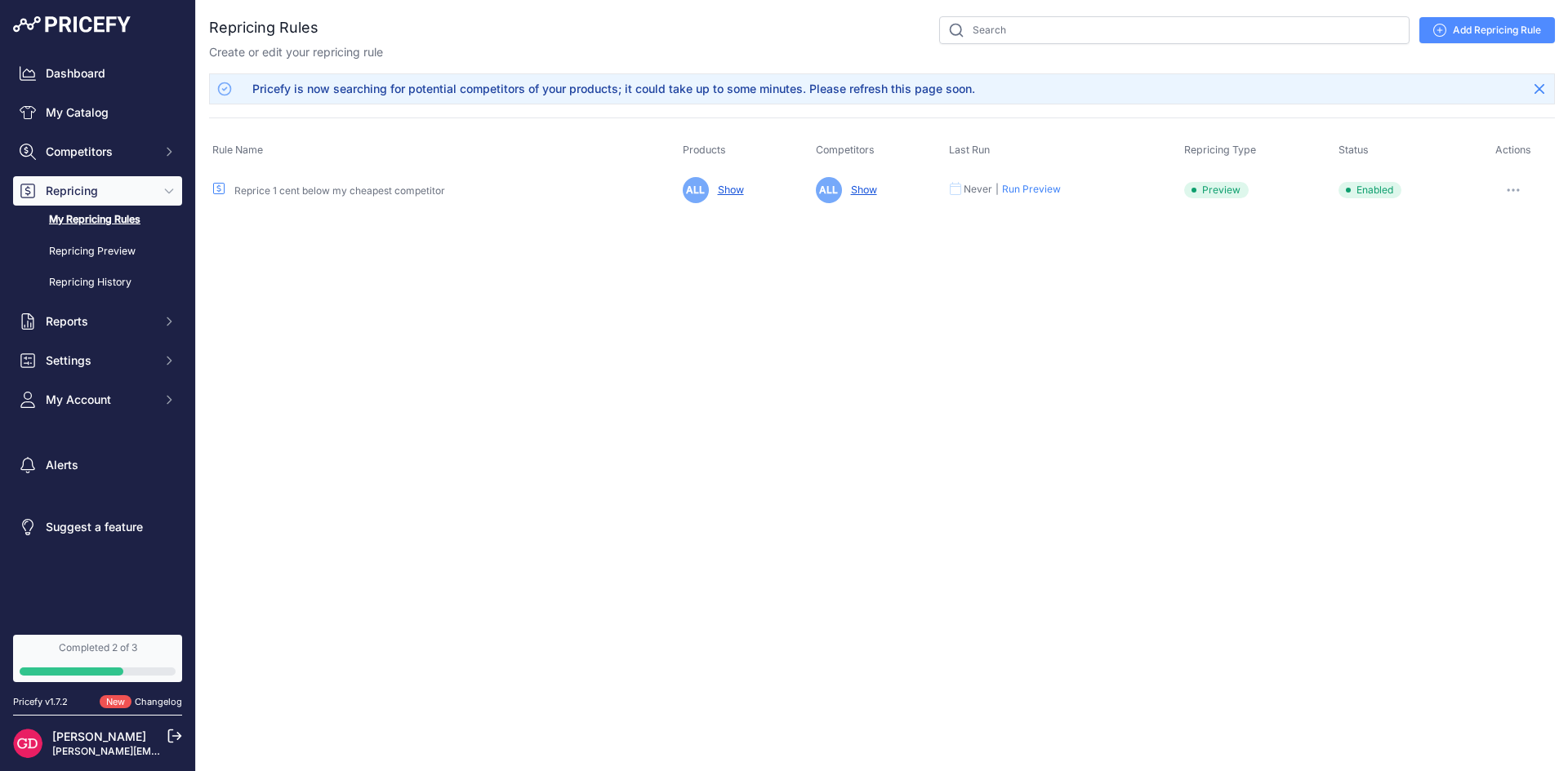
click at [722, 192] on link "Show" at bounding box center [726, 189] width 32 height 13
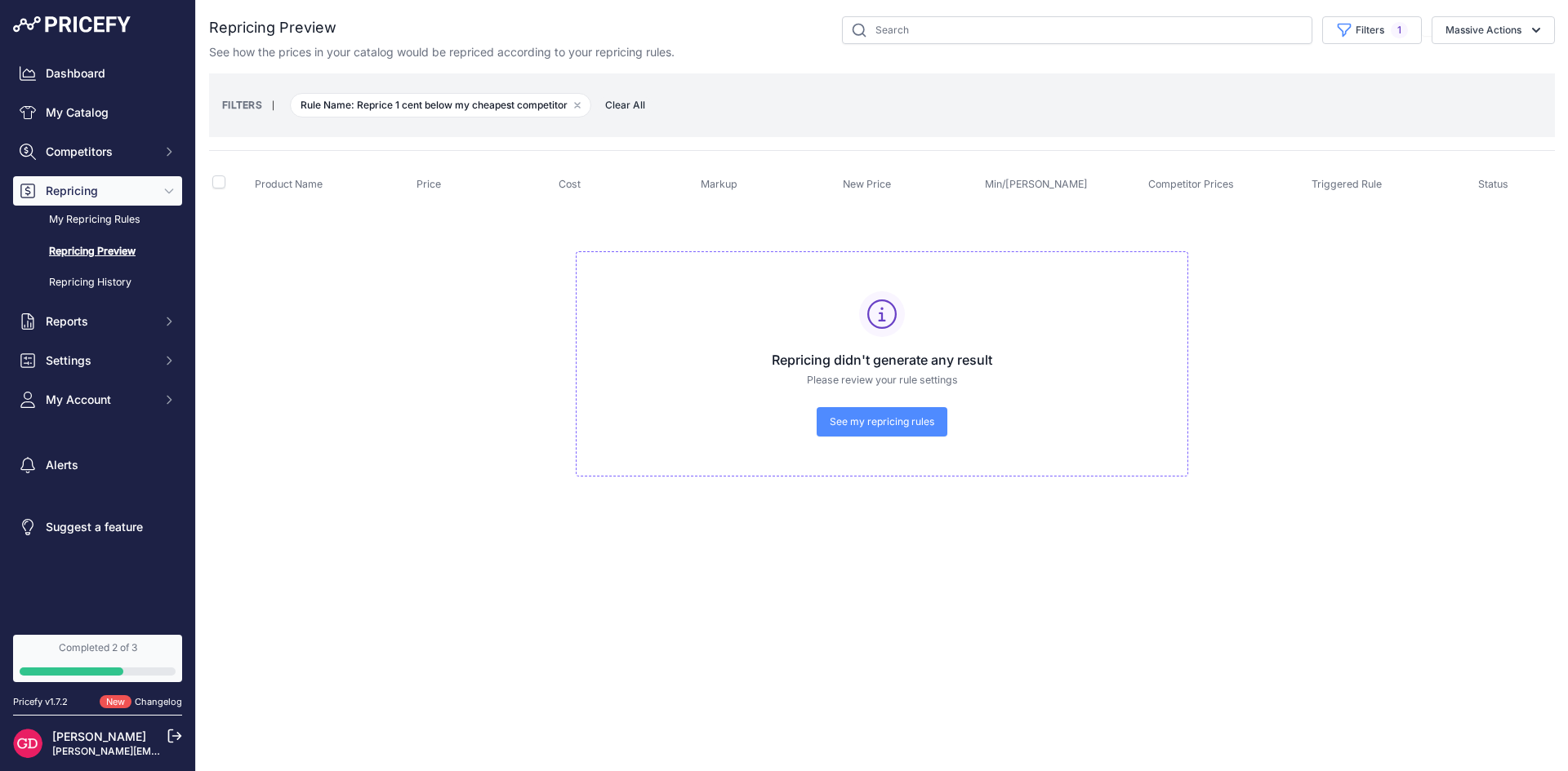
click at [124, 200] on button "Repricing" at bounding box center [97, 191] width 169 height 29
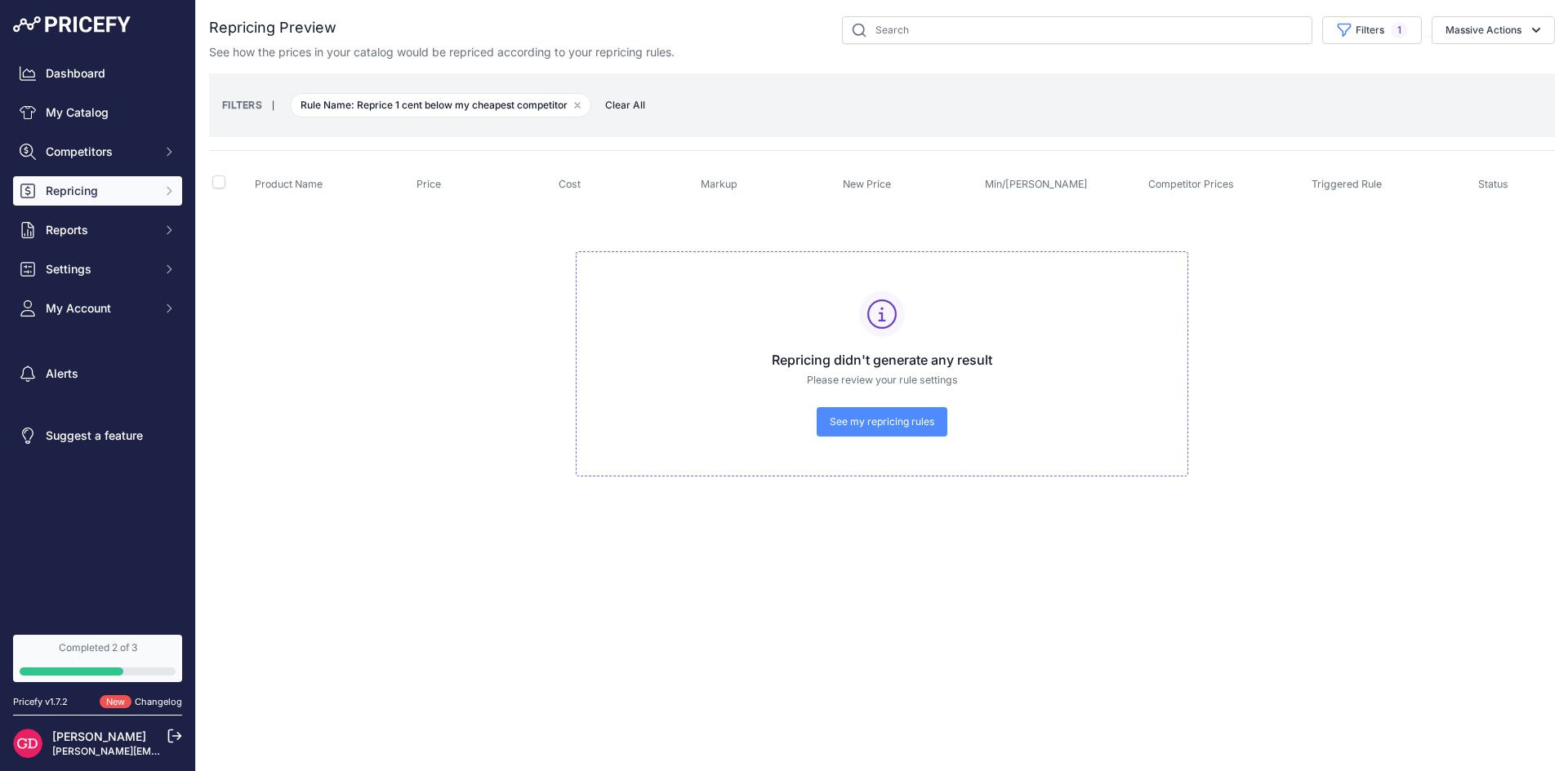
click at [101, 187] on span "Repricing" at bounding box center [100, 190] width 107 height 17
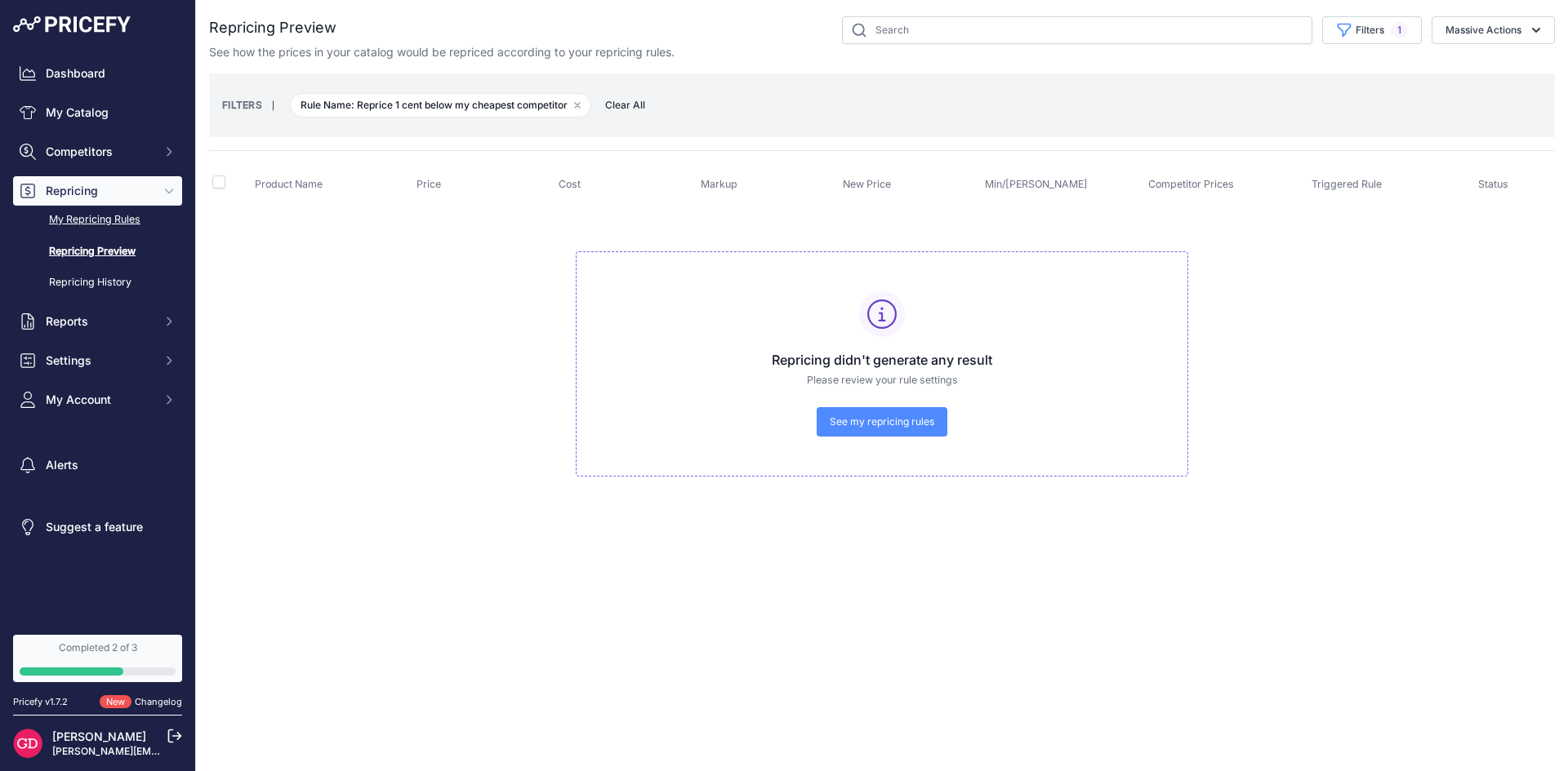
click at [103, 222] on link "My Repricing Rules" at bounding box center [97, 220] width 169 height 28
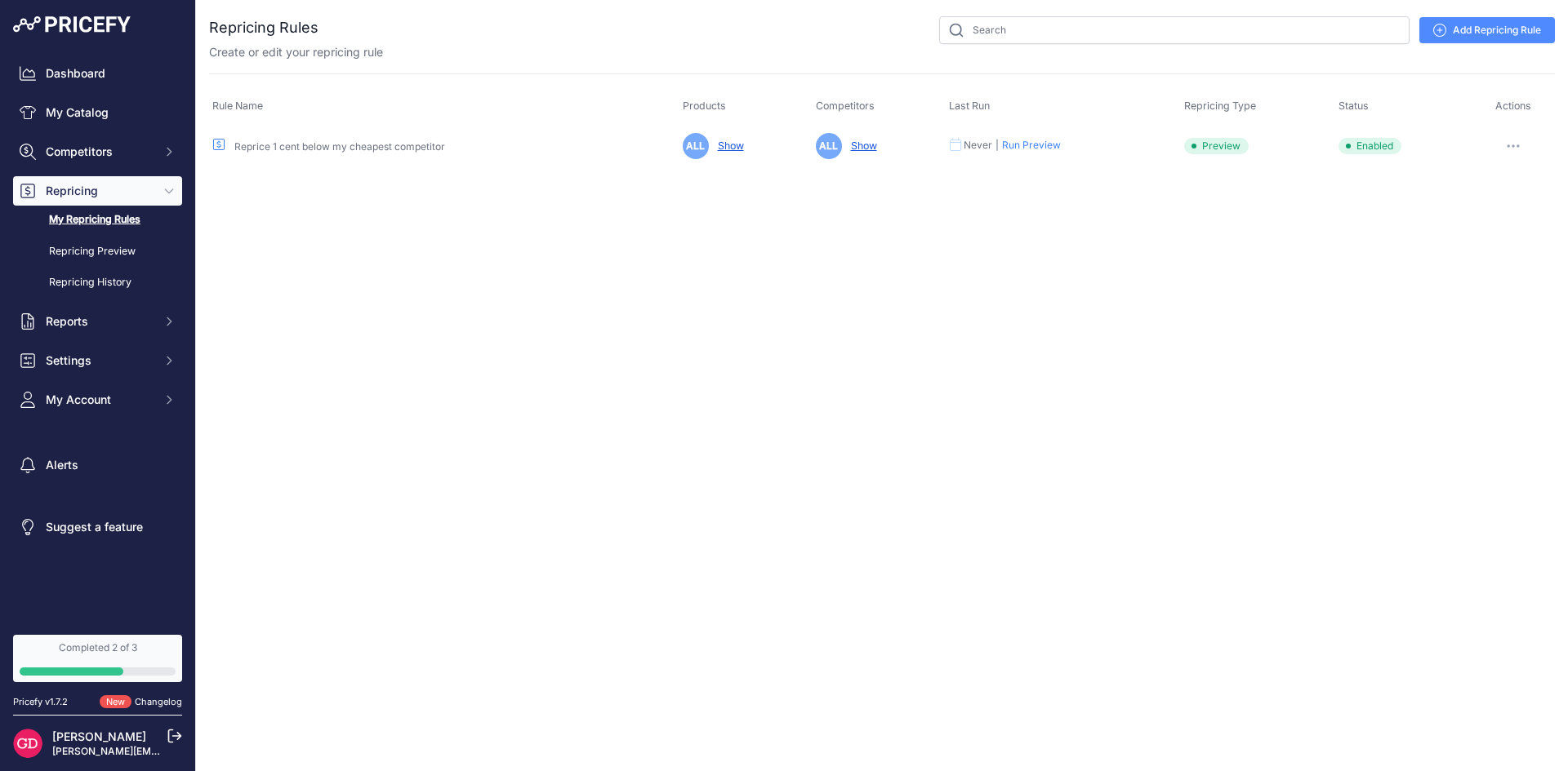
click at [1040, 148] on button "Run Preview" at bounding box center [1031, 144] width 59 height 13
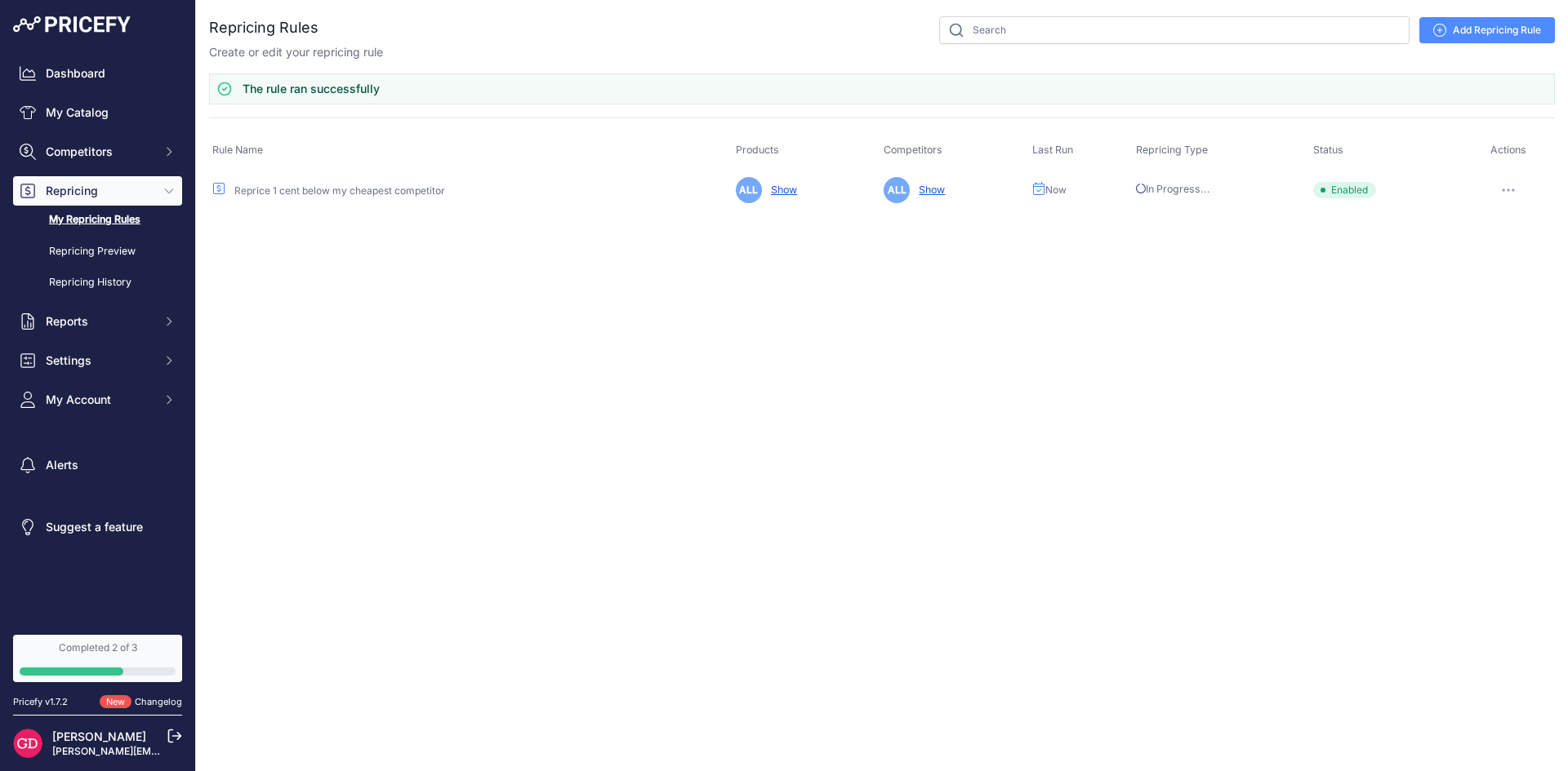
click at [1513, 186] on button "button" at bounding box center [1507, 189] width 32 height 22
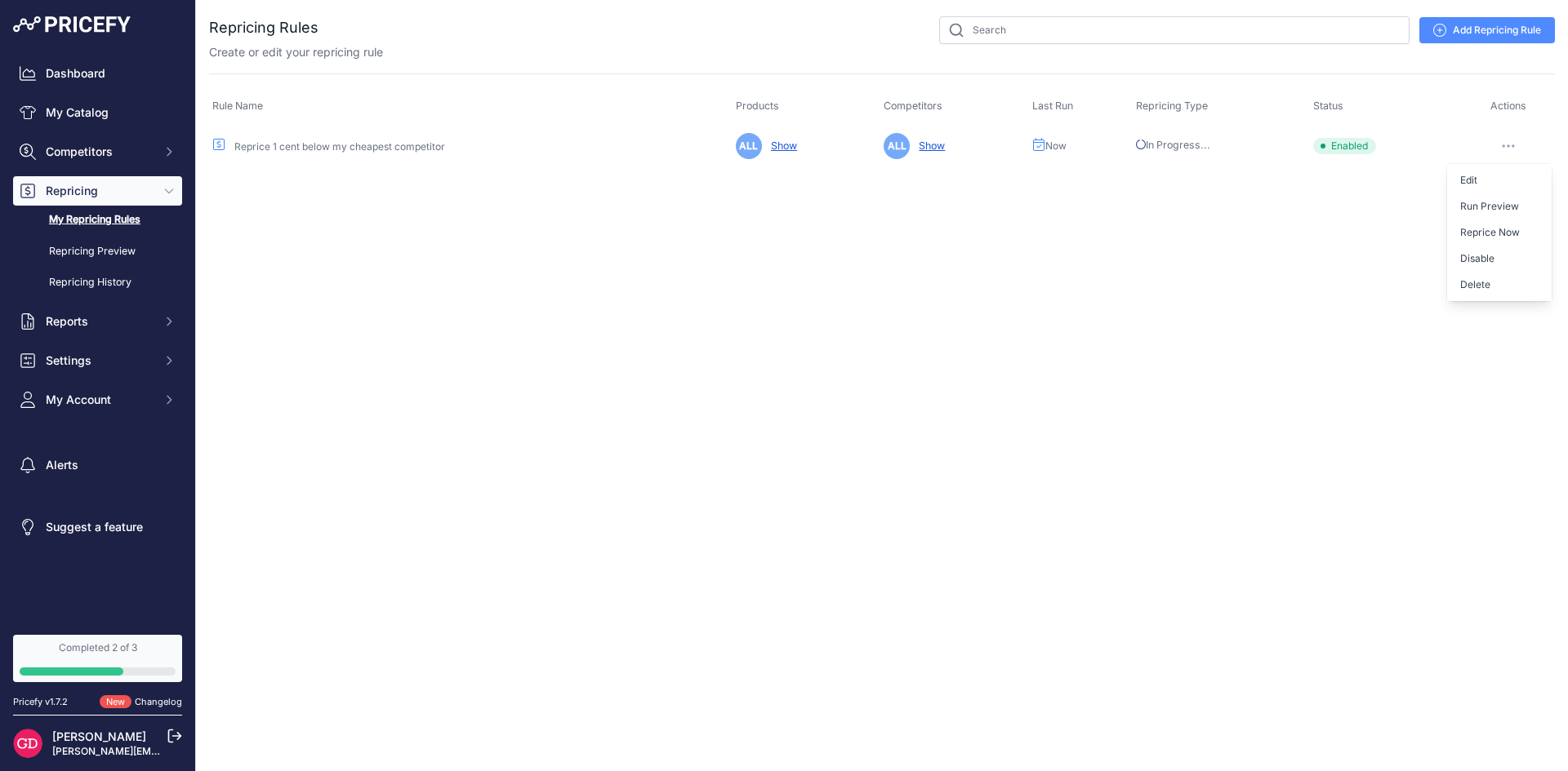
click at [1024, 296] on div "Close You are not connected to the internet." at bounding box center [882, 386] width 1372 height 771
drag, startPoint x: 1215, startPoint y: 140, endPoint x: 1236, endPoint y: 149, distance: 22.8
click at [1220, 141] on td "In Progress..." at bounding box center [1220, 145] width 177 height 40
click at [1245, 154] on td "In Progress..." at bounding box center [1220, 145] width 177 height 40
click at [1543, 146] on div at bounding box center [1507, 145] width 87 height 22
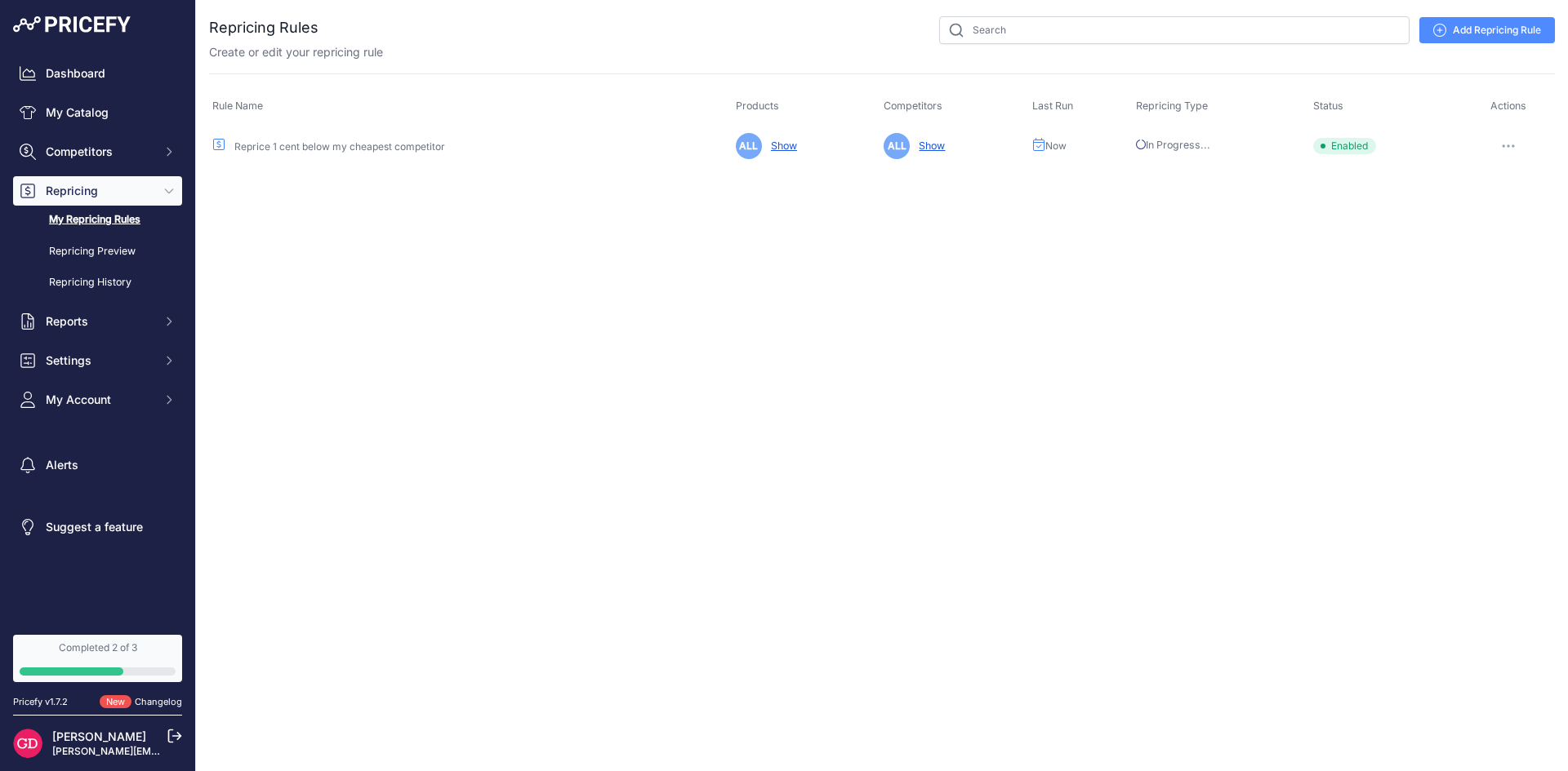
click at [1519, 146] on button "button" at bounding box center [1507, 145] width 32 height 22
click at [1503, 261] on button "Disable" at bounding box center [1499, 259] width 104 height 26
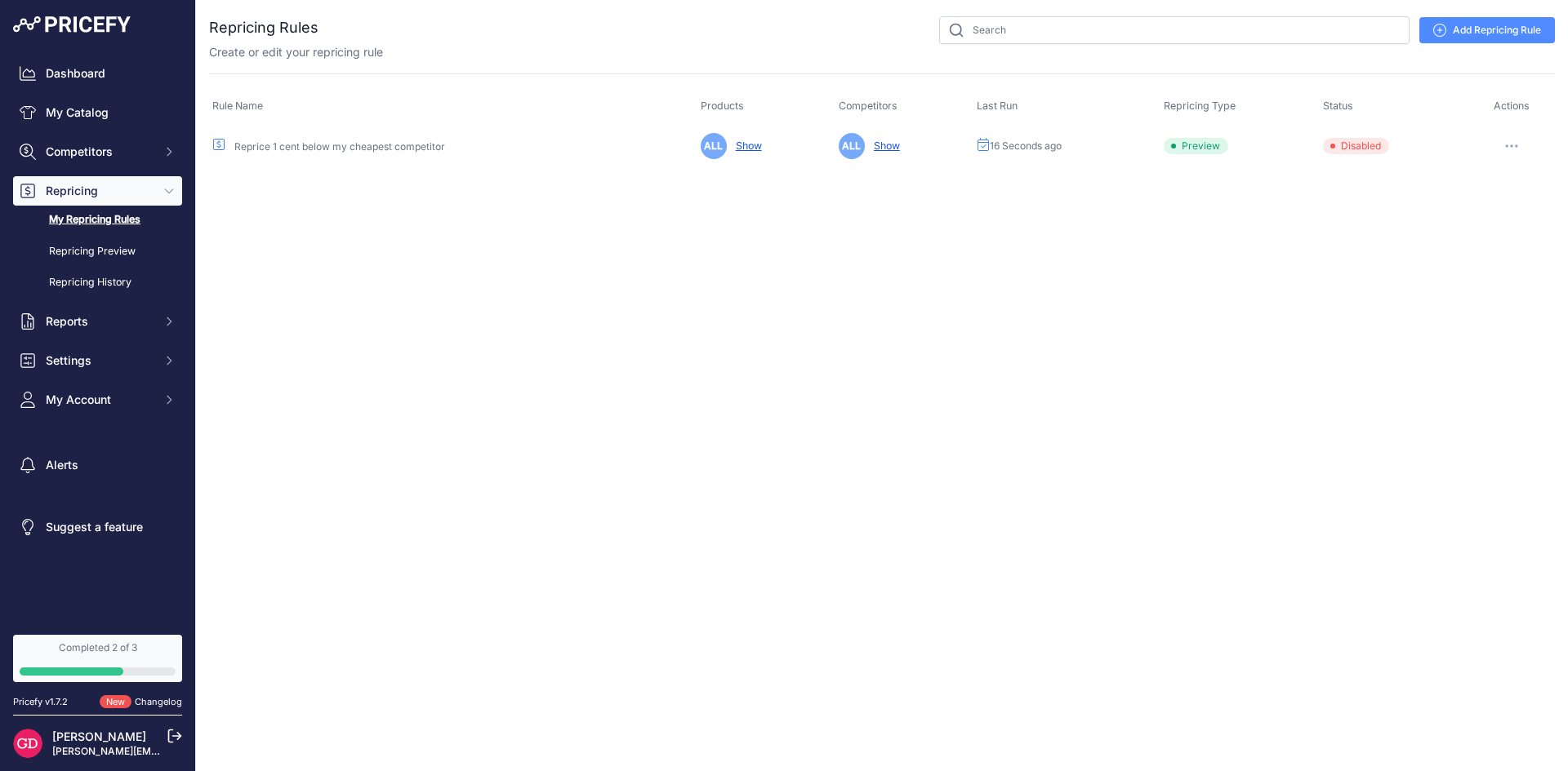
click at [1199, 144] on span "Preview" at bounding box center [1196, 145] width 64 height 17
drag, startPoint x: 1016, startPoint y: 142, endPoint x: 955, endPoint y: 142, distance: 61.0
click at [955, 142] on tr "Reprice 1 cent below my cheapest competitor ALL Show ALL Show 16 Seconds ago Pr…" at bounding box center [882, 145] width 1345 height 40
click at [1070, 146] on td "16 Seconds ago" at bounding box center [1066, 145] width 186 height 40
click at [1530, 148] on div at bounding box center [1511, 145] width 80 height 22
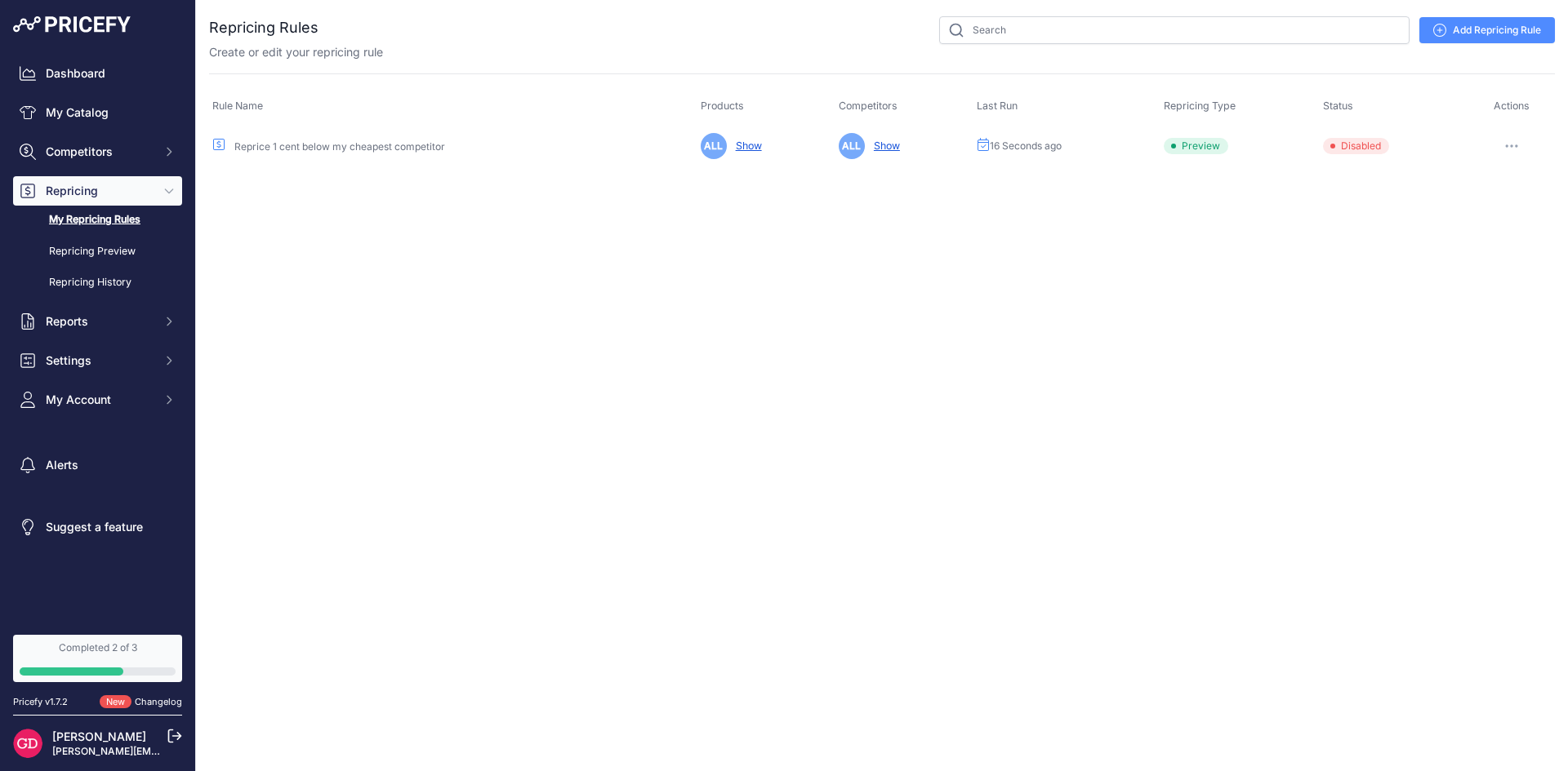
click at [1523, 148] on button "button" at bounding box center [1510, 145] width 32 height 22
click at [118, 275] on link "Repricing History" at bounding box center [97, 282] width 169 height 28
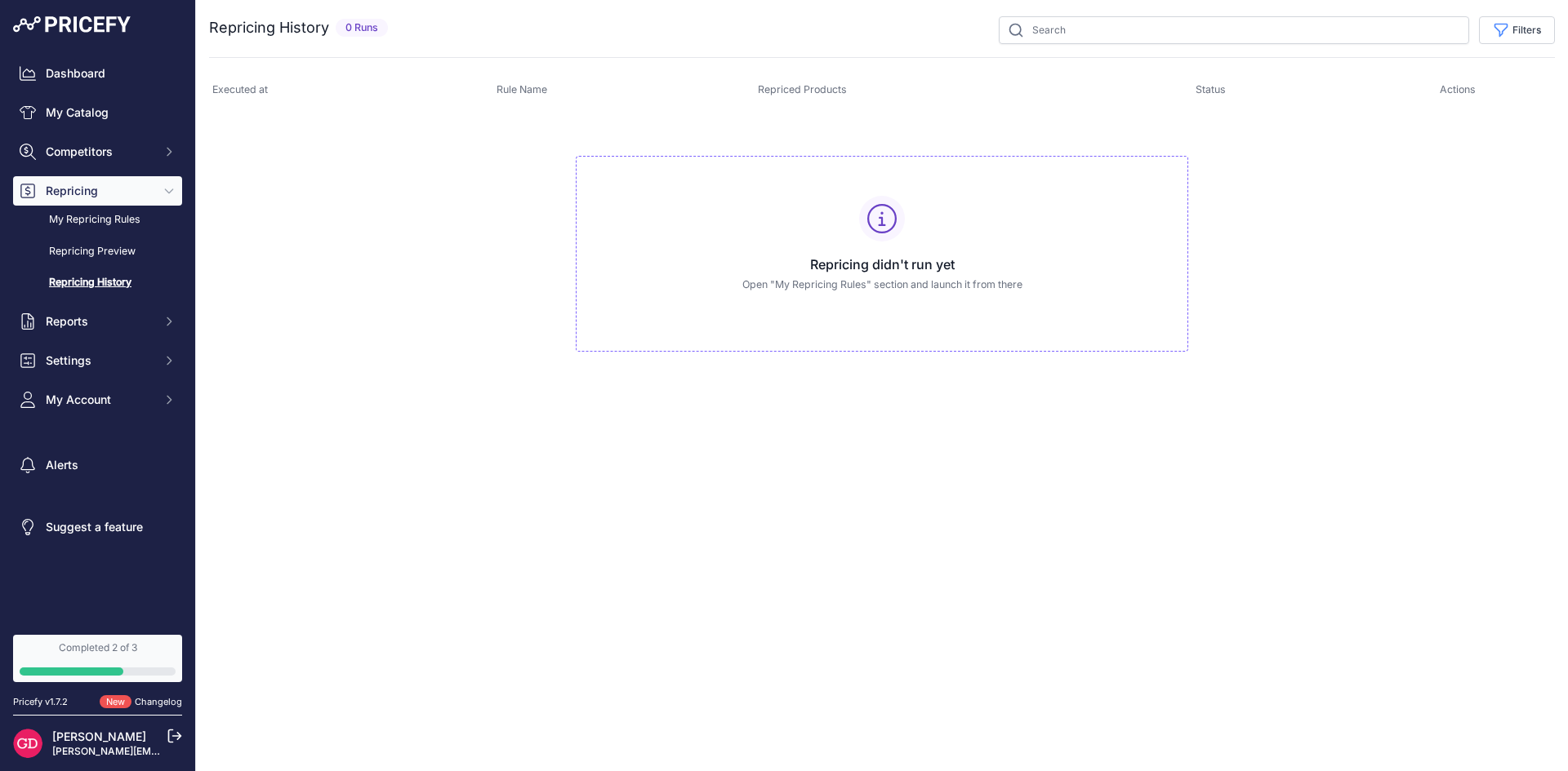
click at [825, 226] on div "Repricing didn't run yet Open "My Repricing Rules" section and launch it from t…" at bounding box center [882, 255] width 612 height 197
click at [107, 149] on span "Competitors" at bounding box center [100, 151] width 107 height 17
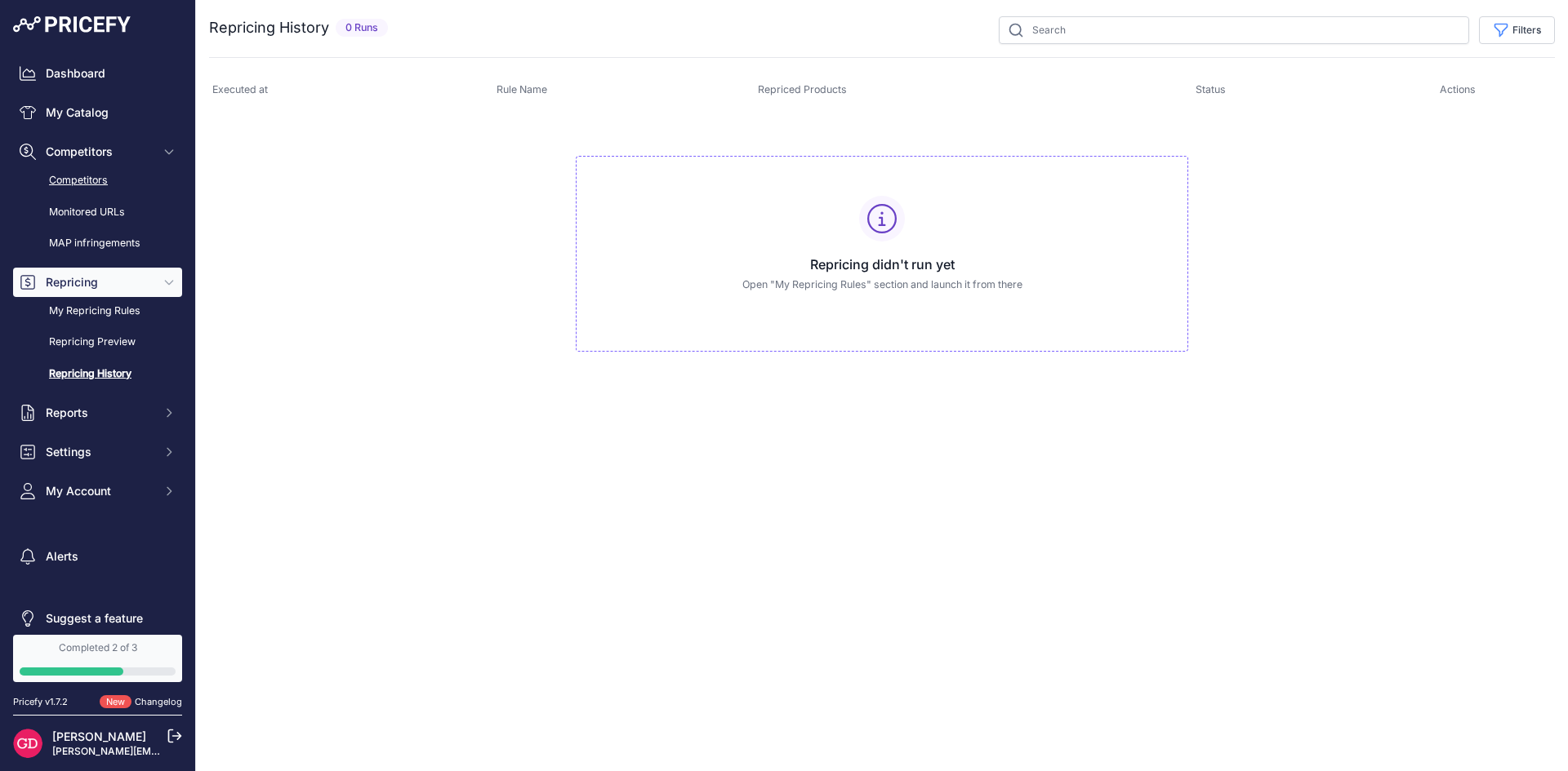
click at [114, 178] on link "Competitors" at bounding box center [97, 181] width 169 height 28
click at [85, 105] on link "My Catalog" at bounding box center [97, 112] width 169 height 29
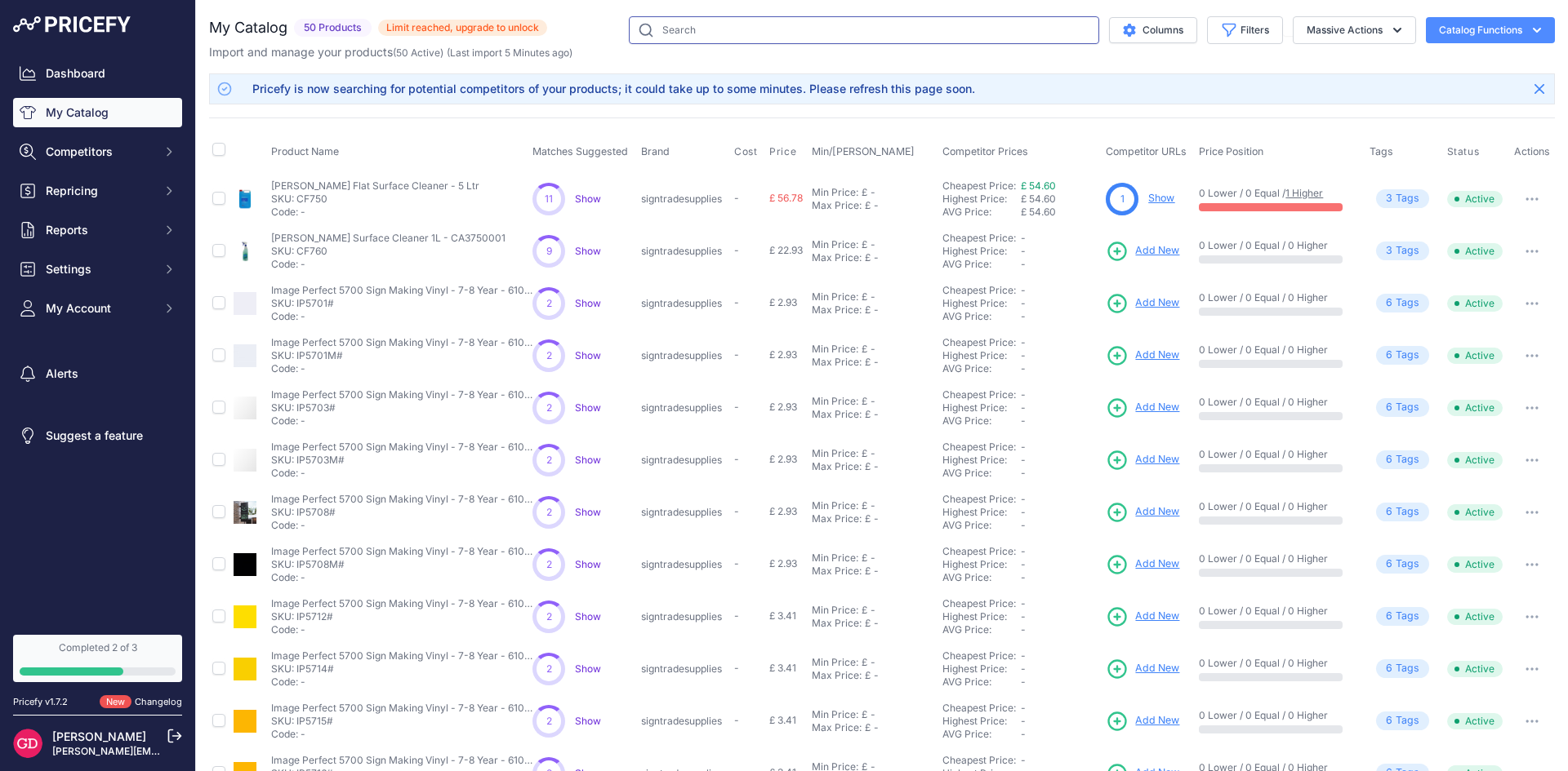
click at [695, 30] on input "text" at bounding box center [864, 30] width 471 height 27
type input "rsc76"
